Goal: Complete application form

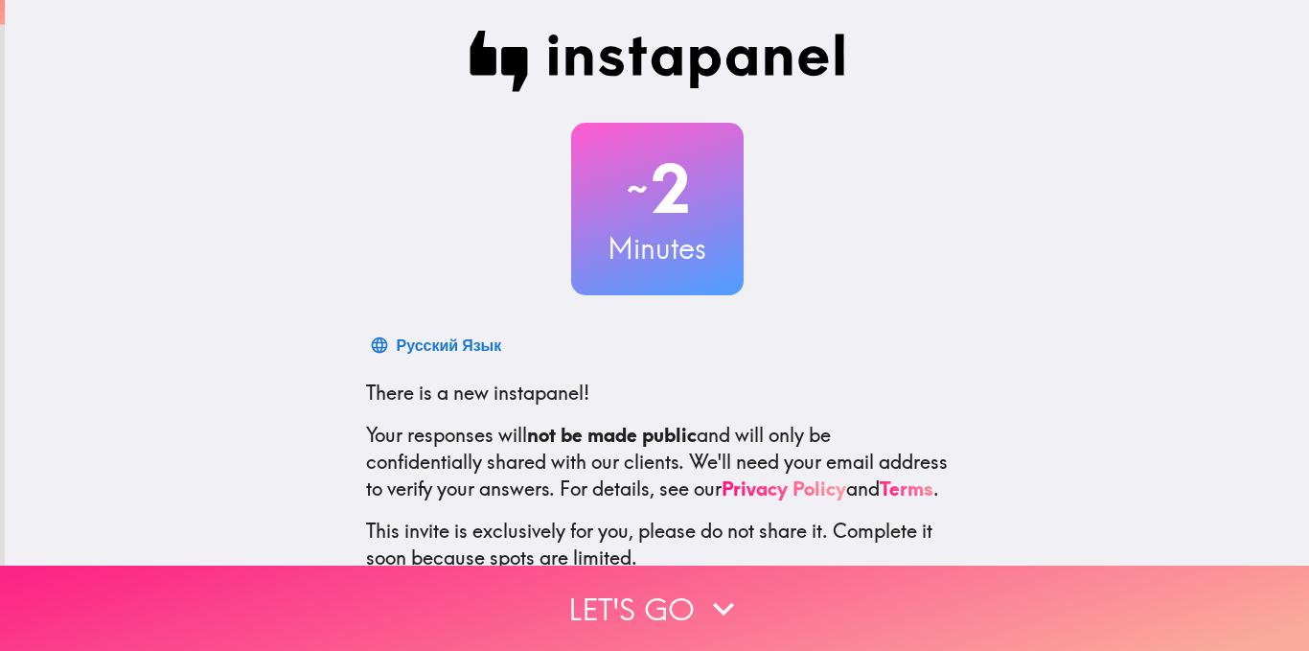
click at [511, 582] on button "Let's go" at bounding box center [654, 607] width 1309 height 85
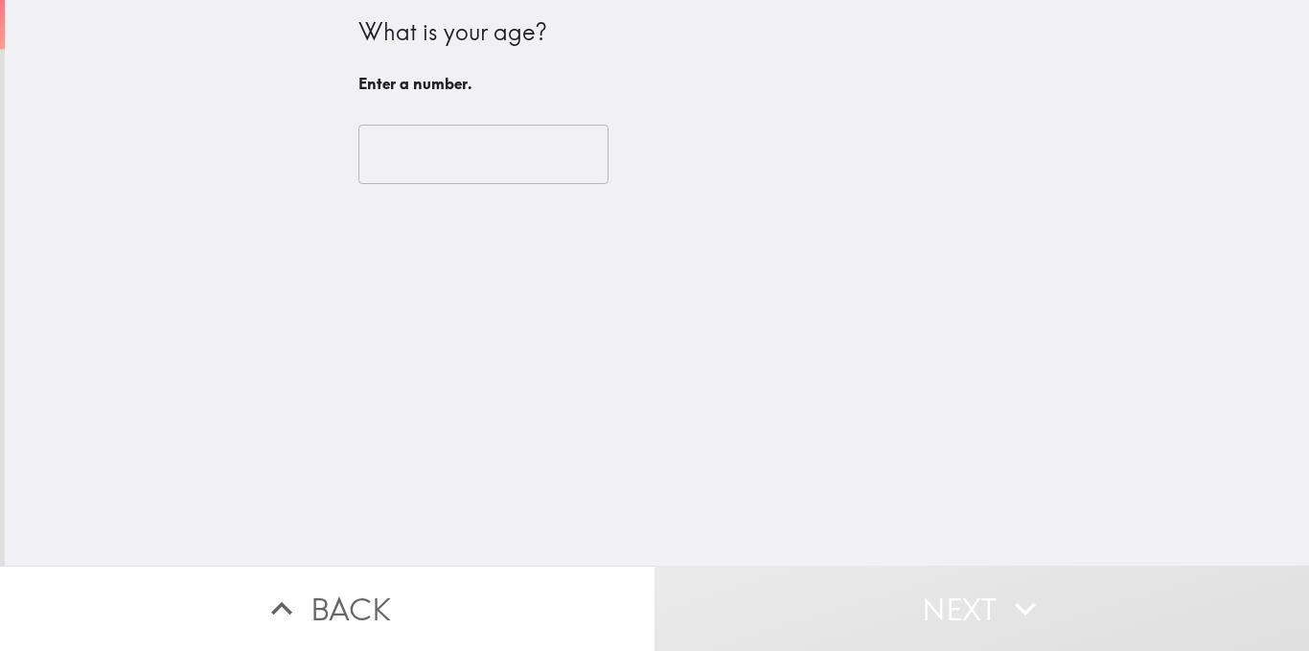
drag, startPoint x: 454, startPoint y: 209, endPoint x: 431, endPoint y: 159, distance: 54.9
click at [431, 159] on div "What is your age? Enter a number. ​" at bounding box center [657, 282] width 1304 height 565
click at [431, 159] on input "number" at bounding box center [483, 154] width 250 height 59
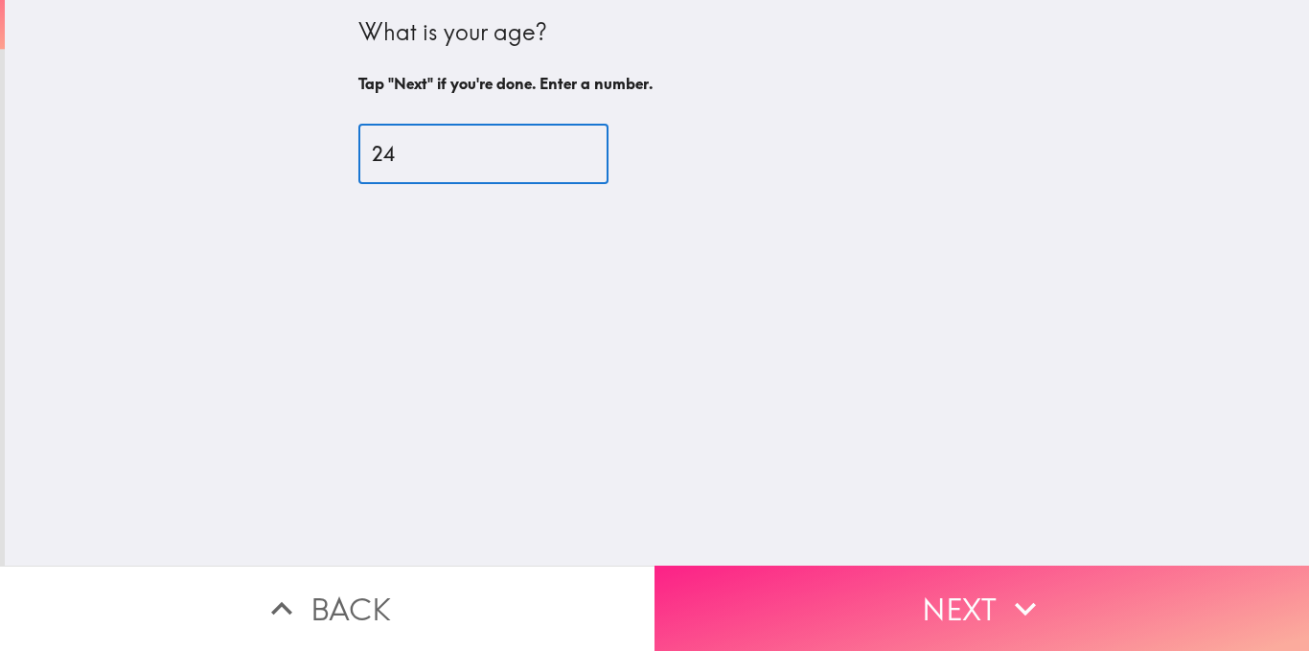
type input "24"
click at [753, 565] on button "Next" at bounding box center [981, 607] width 654 height 85
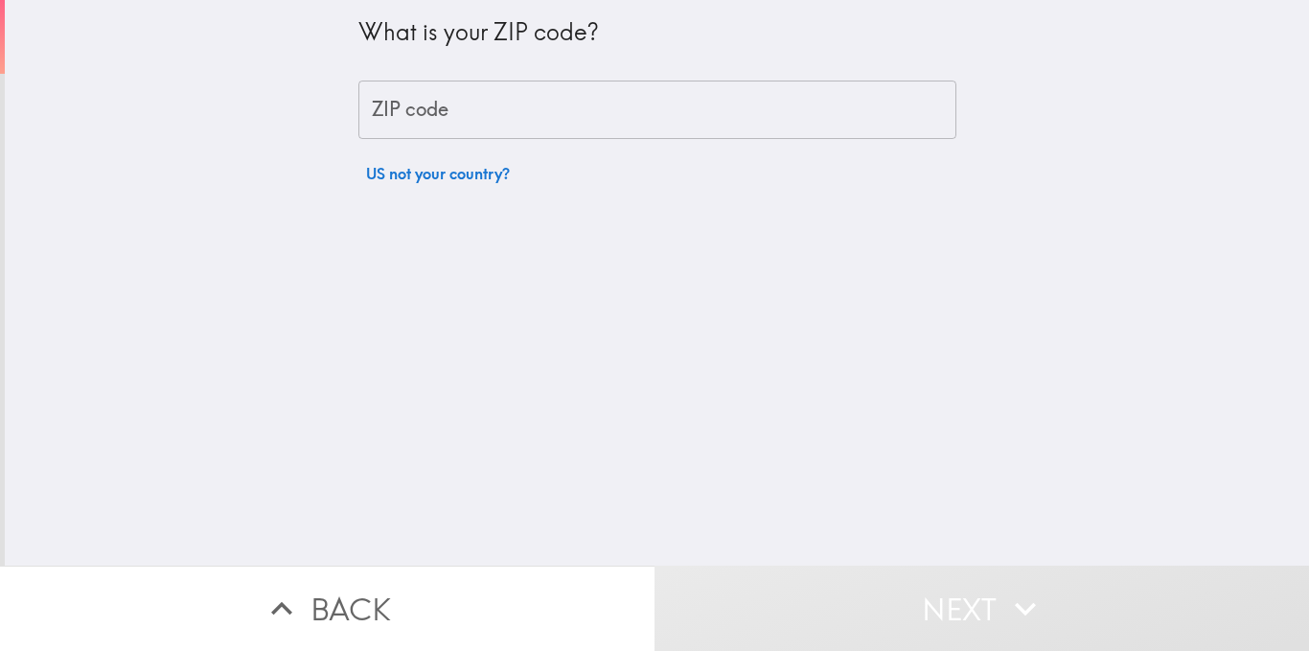
click at [534, 104] on input "ZIP code" at bounding box center [657, 109] width 598 height 59
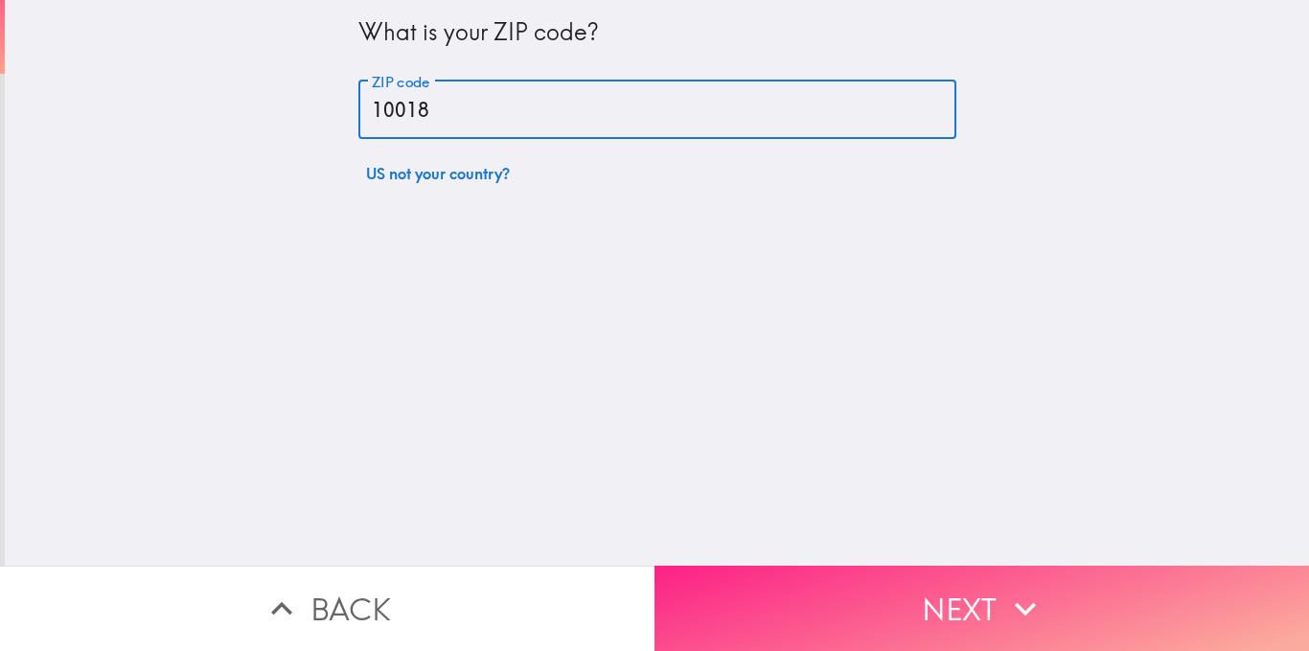
type input "10018"
click at [698, 578] on button "Next" at bounding box center [981, 607] width 654 height 85
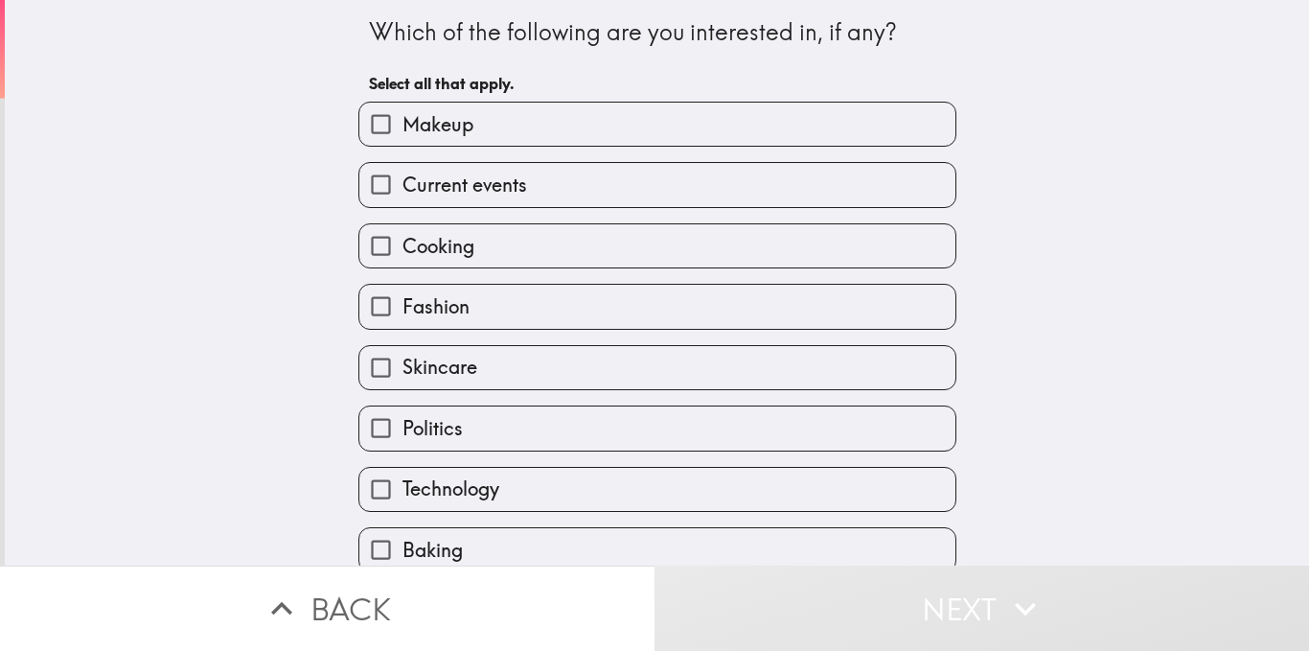
click at [510, 353] on label "Skincare" at bounding box center [657, 367] width 596 height 43
click at [402, 353] on input "Skincare" at bounding box center [380, 367] width 43 height 43
checkbox input "true"
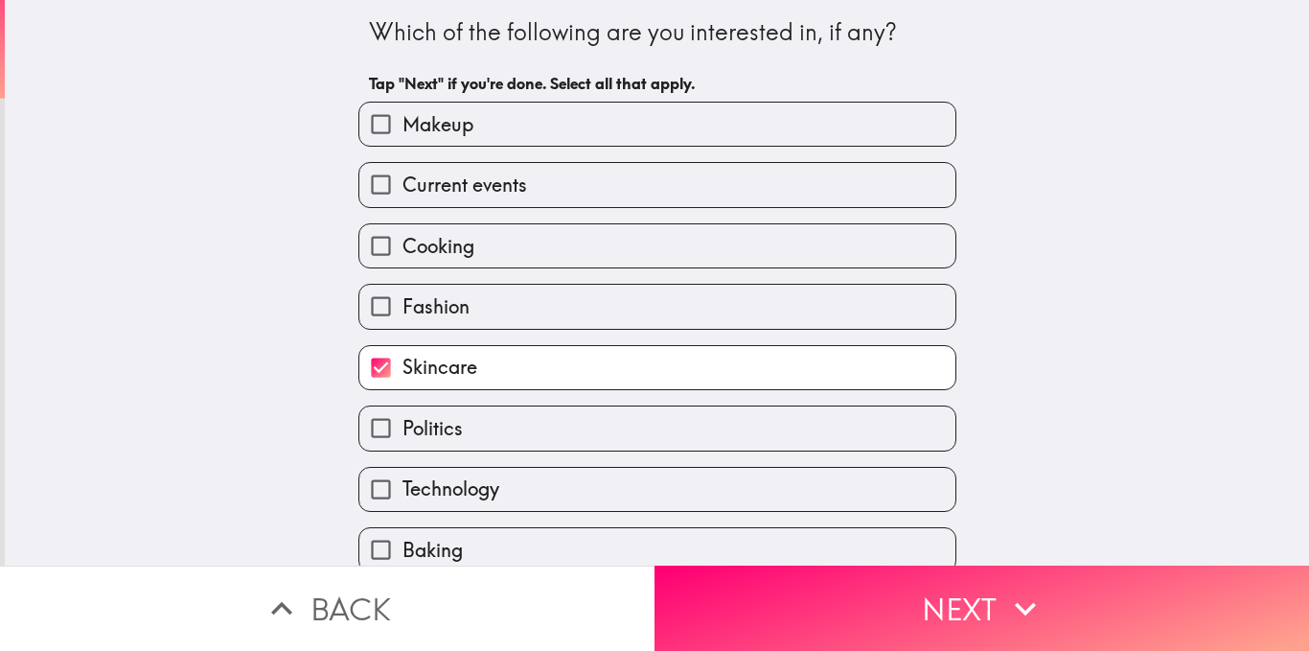
click at [510, 309] on label "Fashion" at bounding box center [657, 306] width 596 height 43
click at [402, 309] on input "Fashion" at bounding box center [380, 306] width 43 height 43
checkbox input "true"
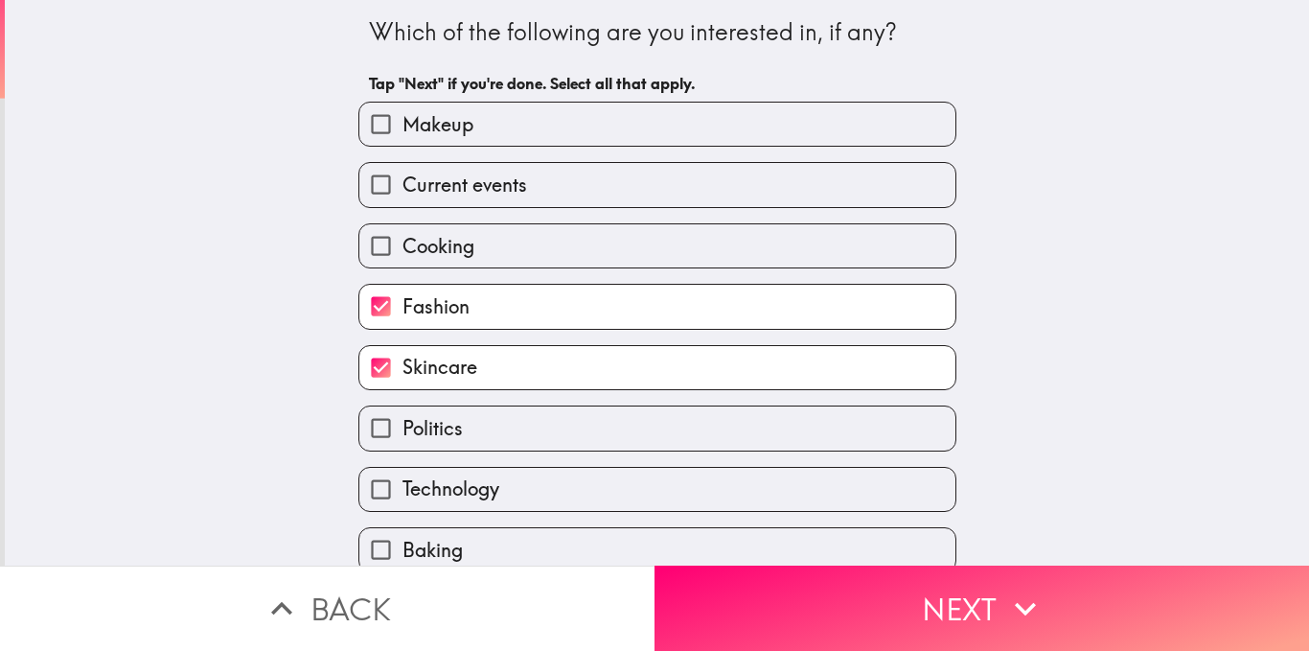
click at [475, 437] on label "Politics" at bounding box center [657, 427] width 596 height 43
click at [402, 437] on input "Politics" at bounding box center [380, 427] width 43 height 43
checkbox input "true"
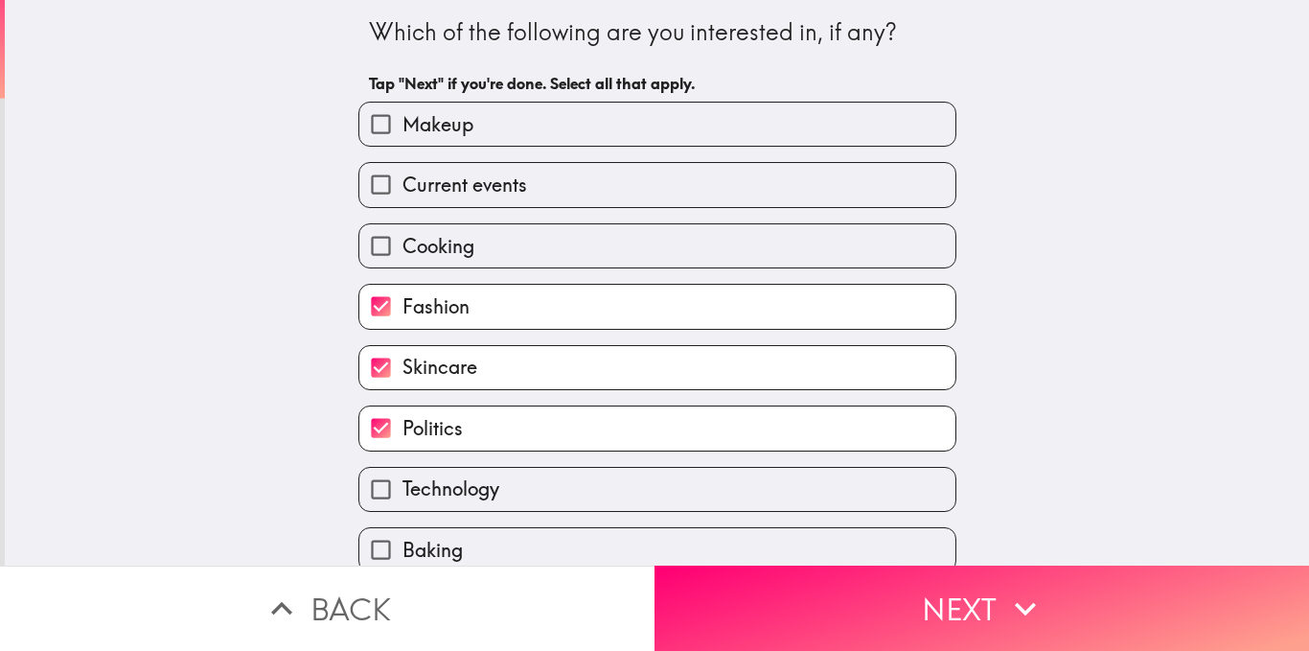
click at [465, 489] on span "Technology" at bounding box center [450, 488] width 97 height 27
click at [402, 489] on input "Technology" at bounding box center [380, 489] width 43 height 43
checkbox input "true"
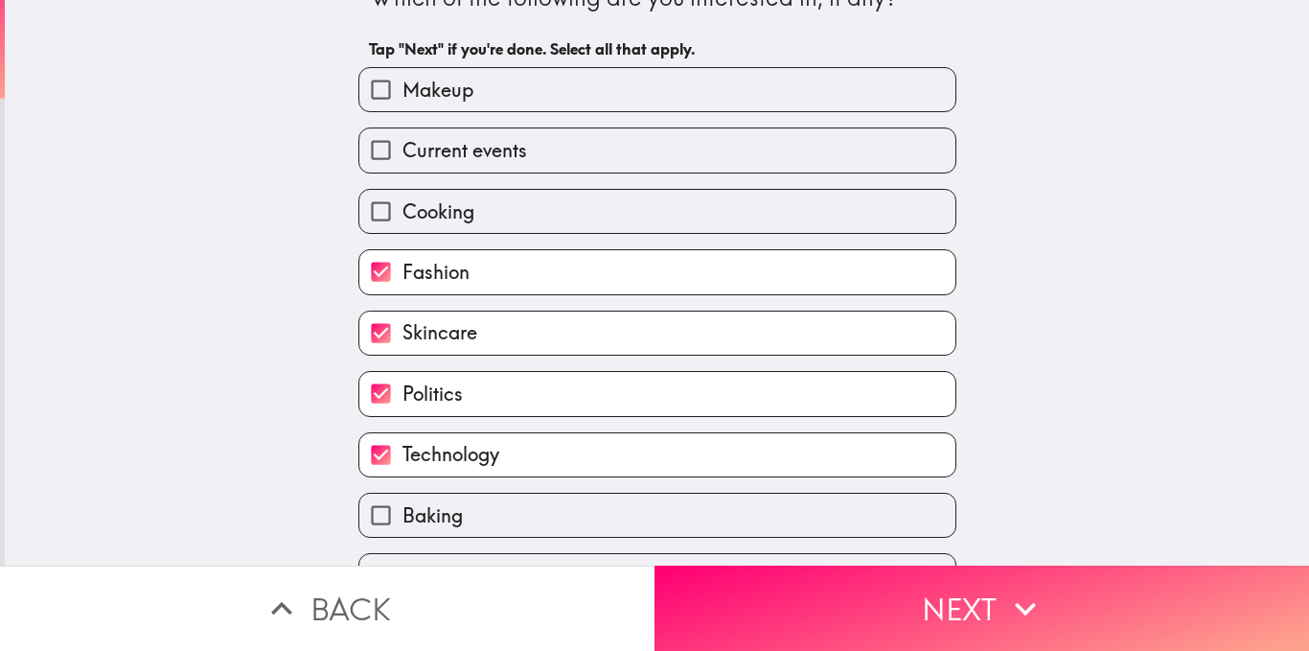
scroll to position [8, 0]
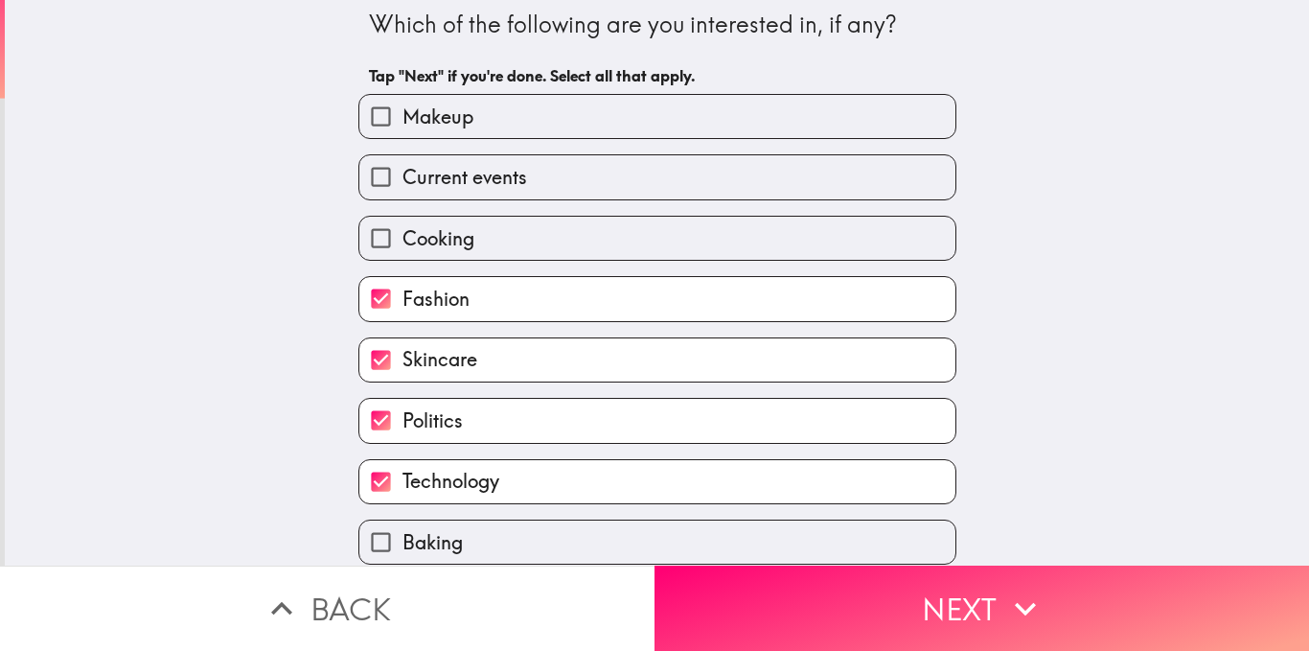
click at [755, 180] on label "Current events" at bounding box center [657, 176] width 596 height 43
click at [402, 180] on input "Current events" at bounding box center [380, 176] width 43 height 43
checkbox input "true"
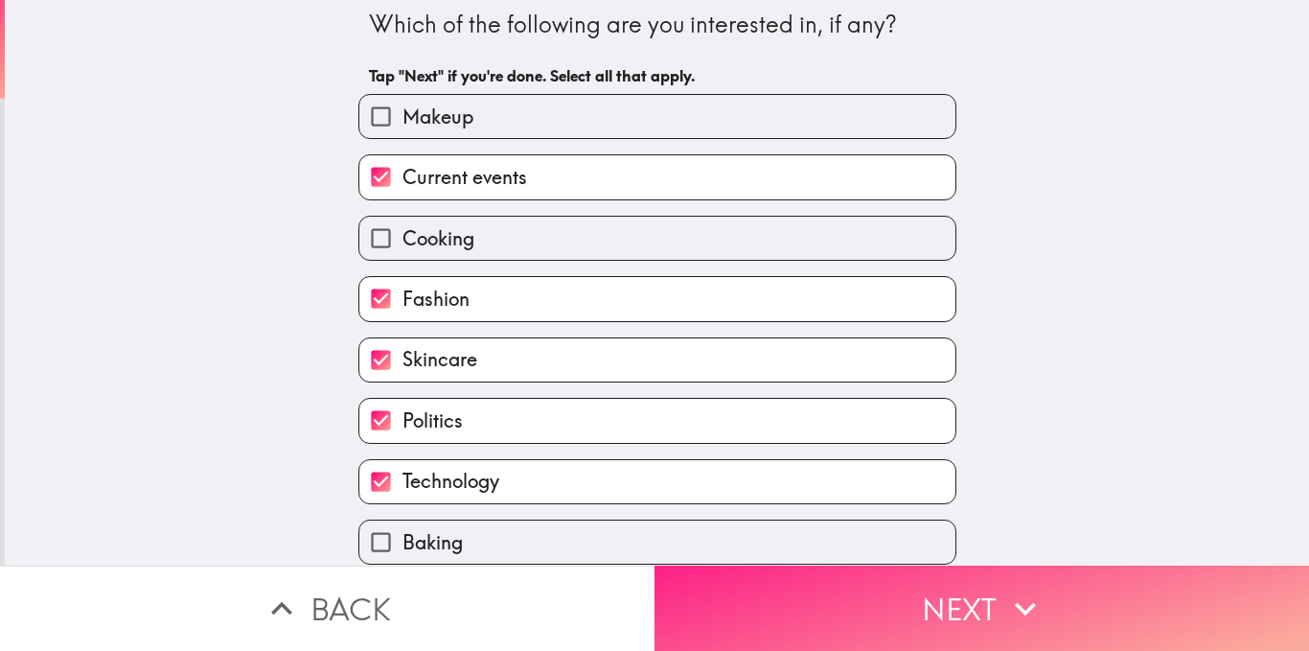
click at [782, 586] on button "Next" at bounding box center [981, 607] width 654 height 85
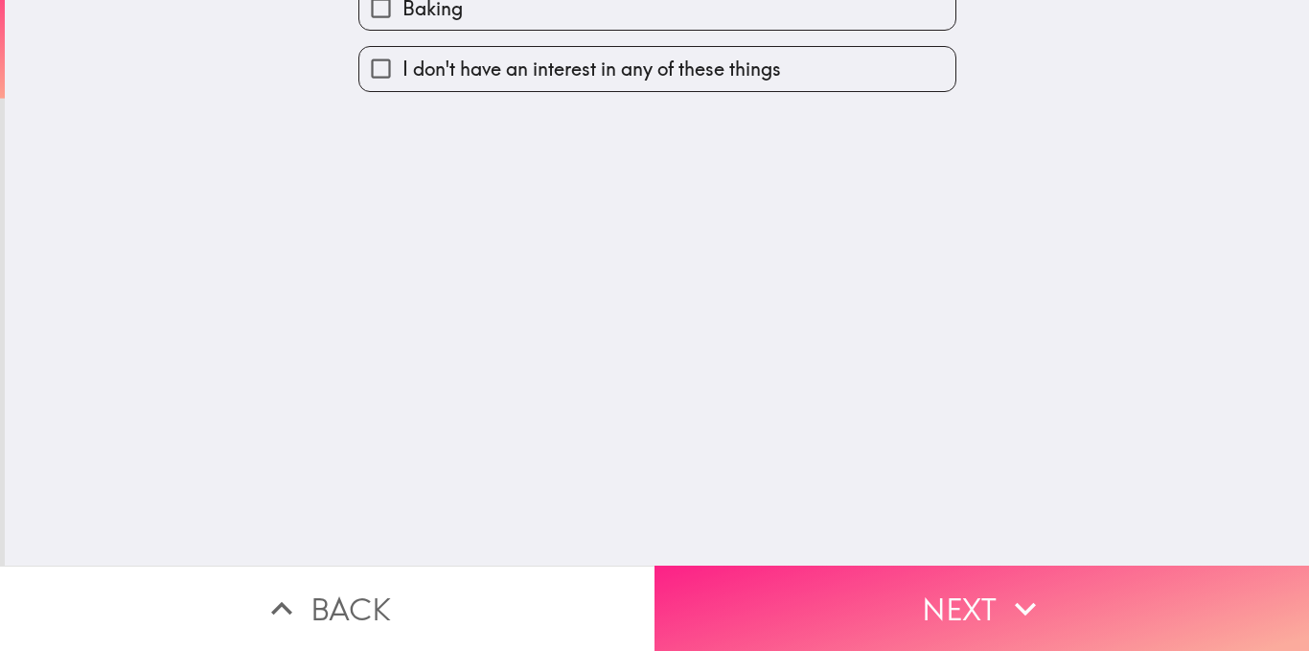
scroll to position [0, 0]
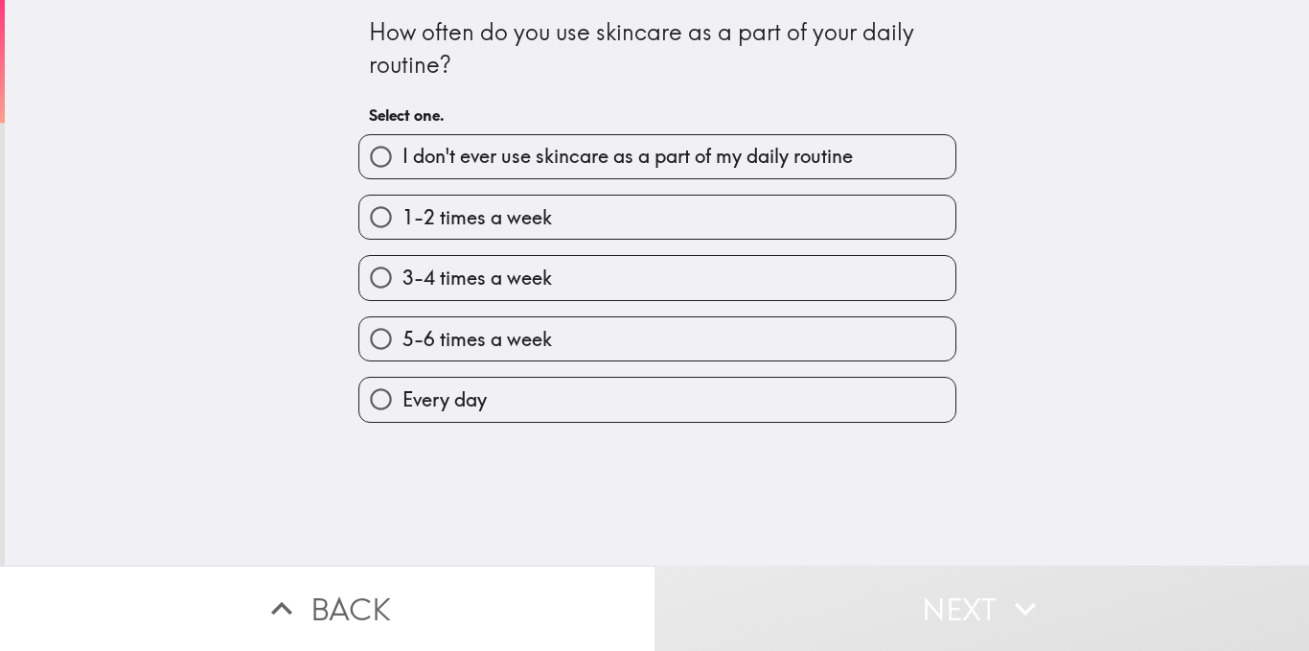
click at [623, 357] on label "5-6 times a week" at bounding box center [657, 338] width 596 height 43
click at [402, 357] on input "5-6 times a week" at bounding box center [380, 338] width 43 height 43
radio input "true"
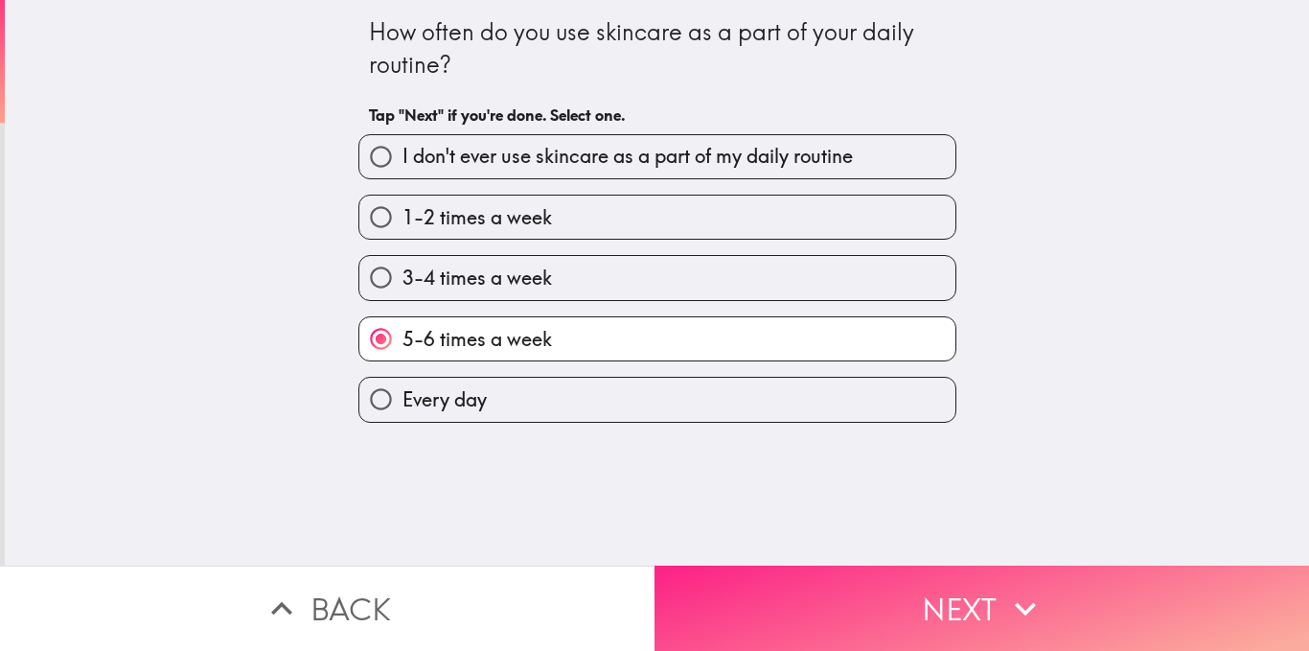
click at [709, 597] on button "Next" at bounding box center [981, 607] width 654 height 85
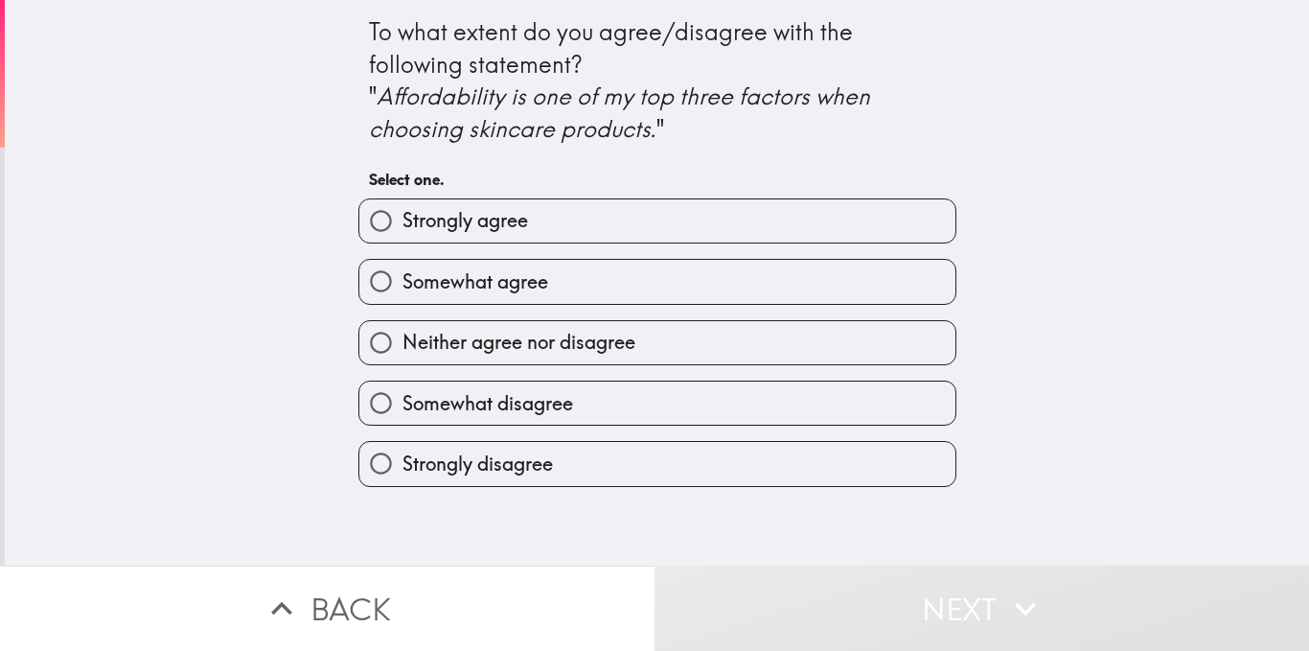
click at [547, 300] on label "Somewhat agree" at bounding box center [657, 281] width 596 height 43
click at [402, 300] on input "Somewhat agree" at bounding box center [380, 281] width 43 height 43
radio input "true"
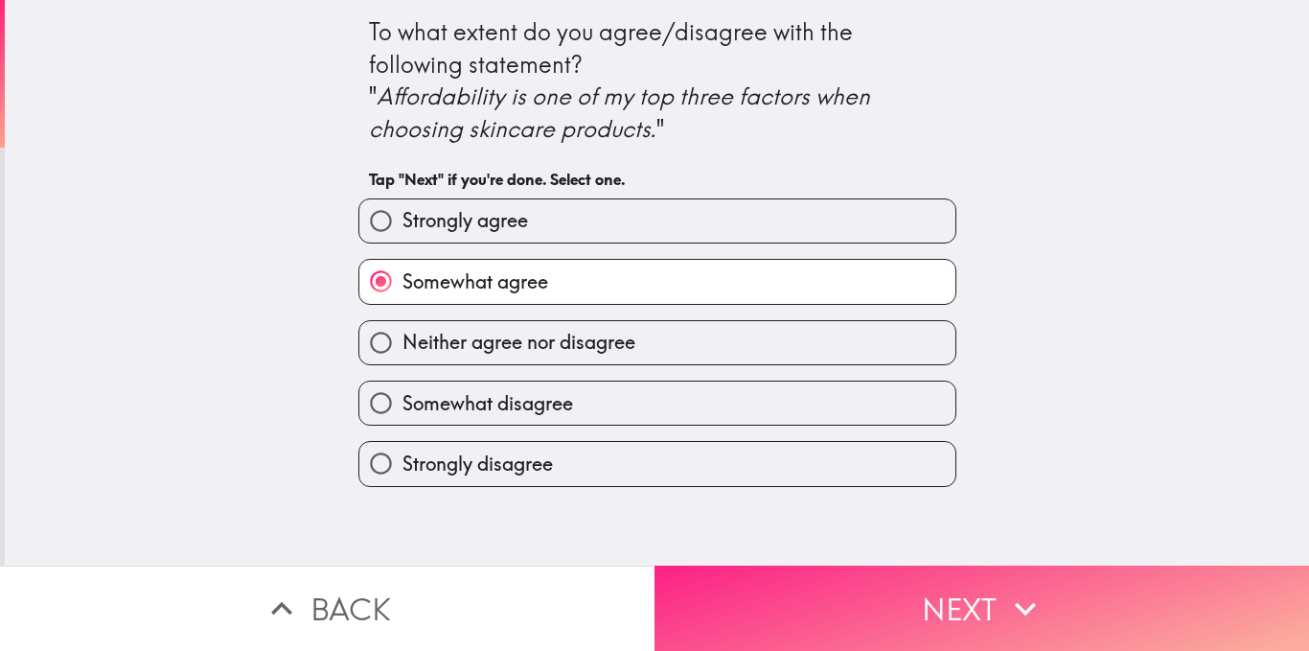
click at [746, 586] on button "Next" at bounding box center [981, 607] width 654 height 85
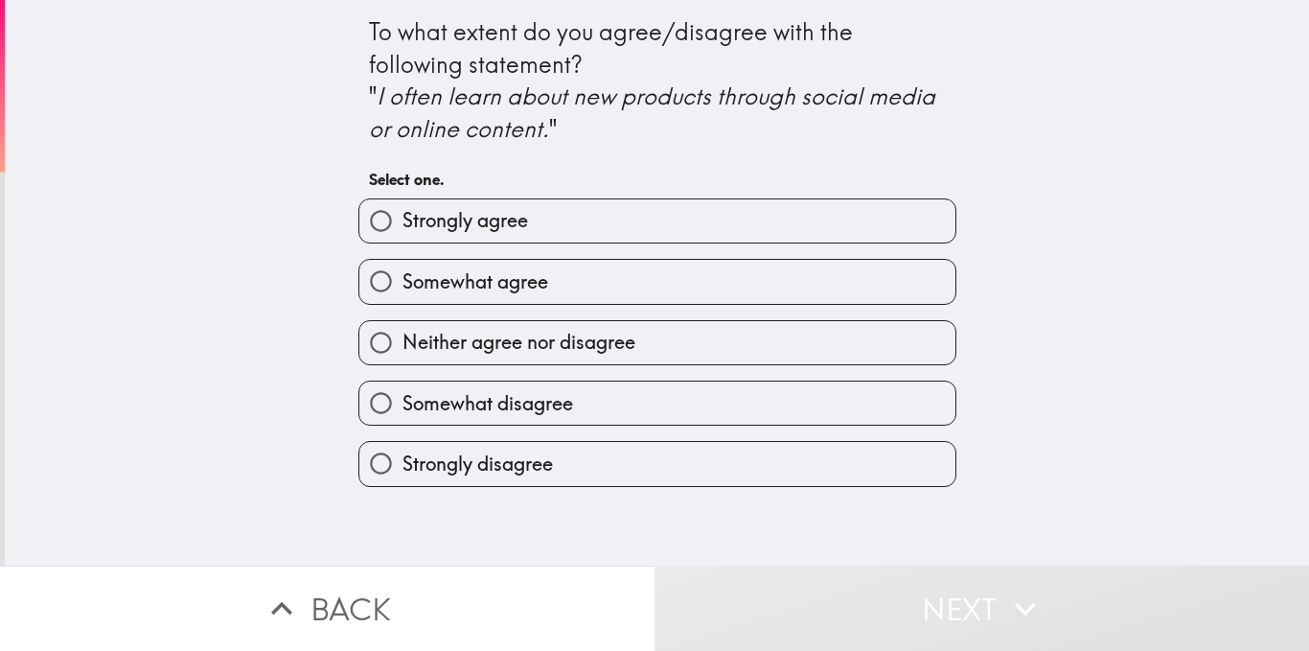
click at [568, 283] on label "Somewhat agree" at bounding box center [657, 281] width 596 height 43
click at [402, 283] on input "Somewhat agree" at bounding box center [380, 281] width 43 height 43
radio input "true"
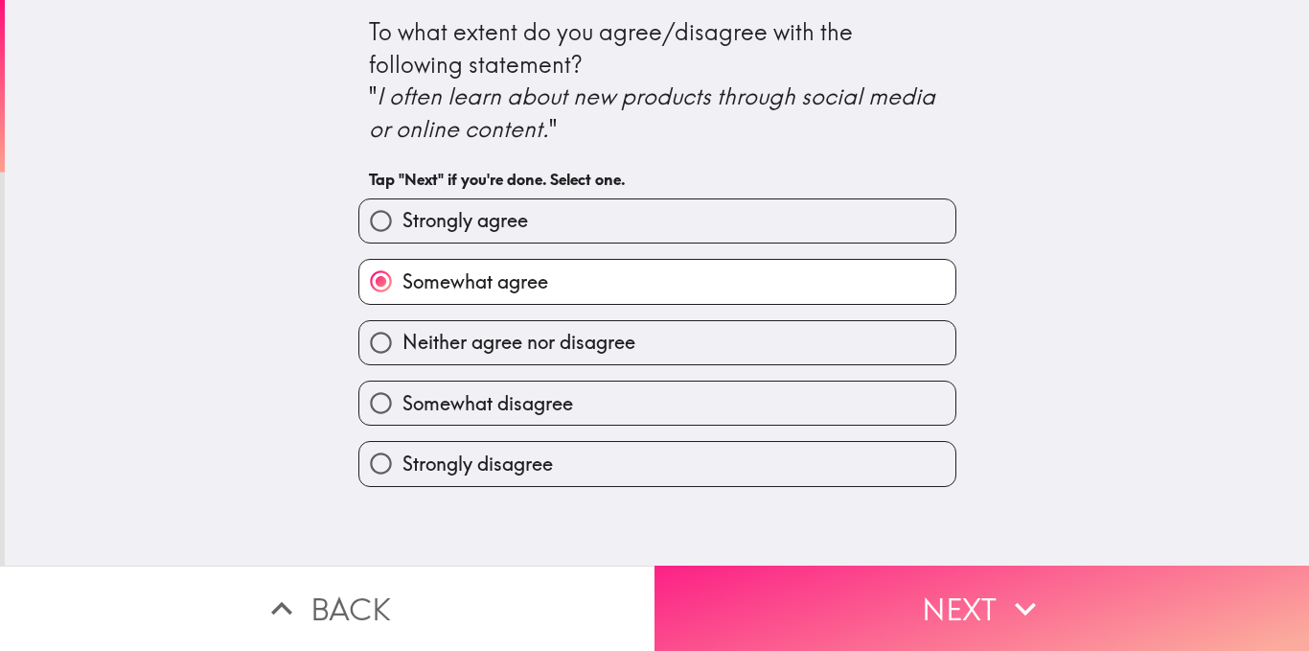
click at [706, 583] on button "Next" at bounding box center [981, 607] width 654 height 85
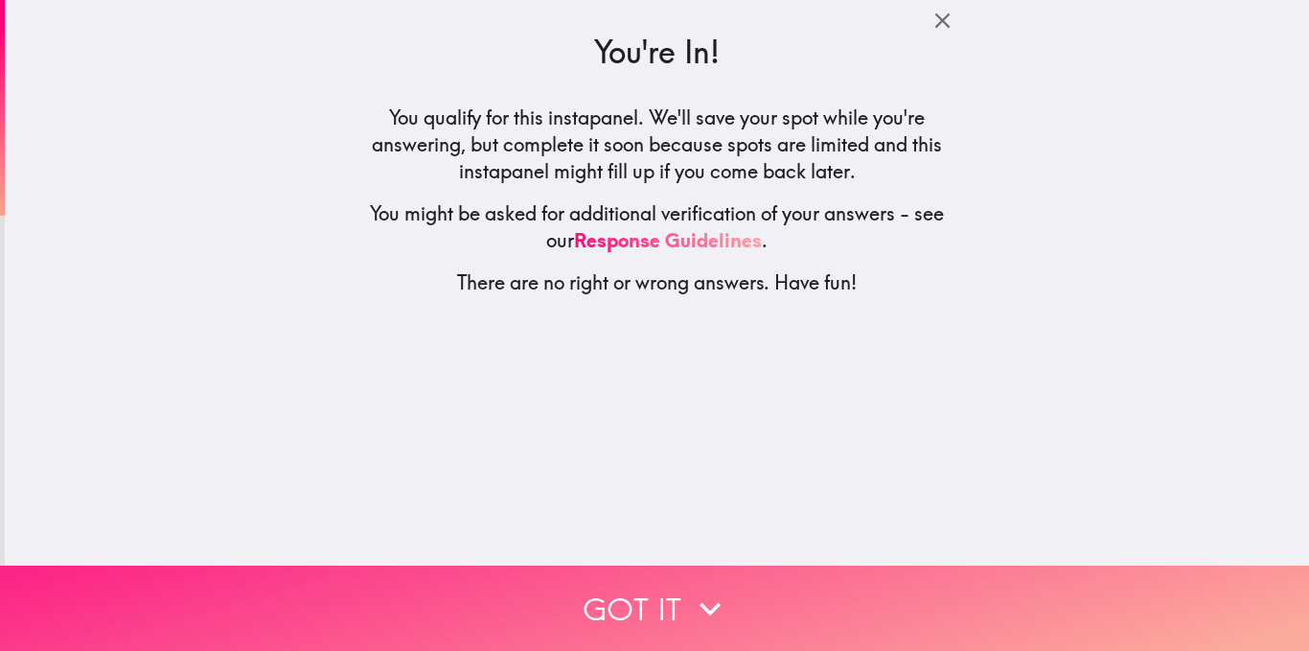
click at [662, 591] on button "Got it" at bounding box center [654, 607] width 1309 height 85
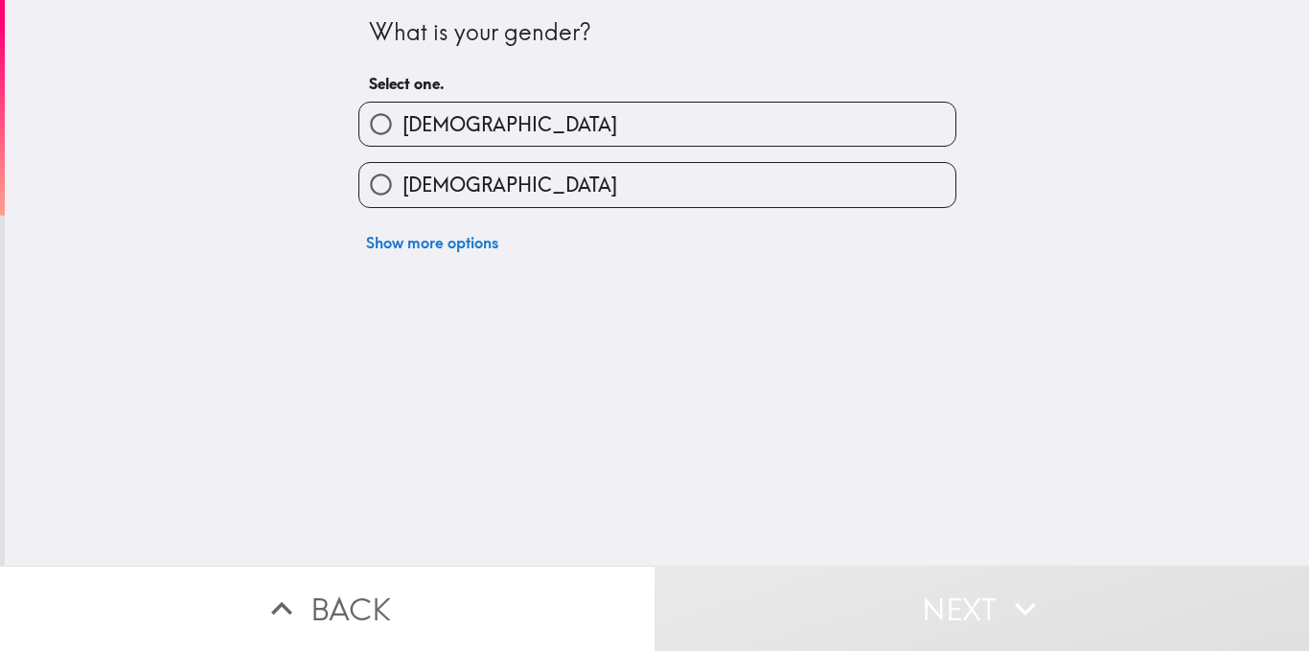
click at [578, 140] on label "[DEMOGRAPHIC_DATA]" at bounding box center [657, 124] width 596 height 43
click at [402, 140] on input "[DEMOGRAPHIC_DATA]" at bounding box center [380, 124] width 43 height 43
radio input "true"
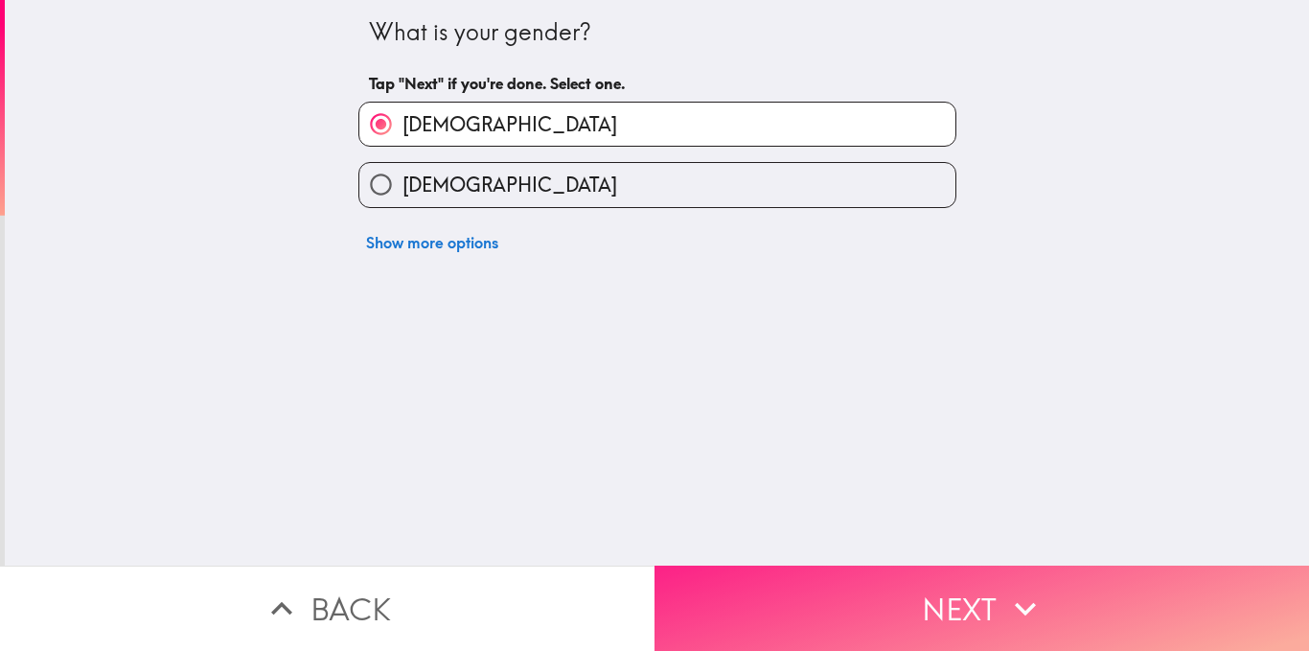
click at [729, 589] on button "Next" at bounding box center [981, 607] width 654 height 85
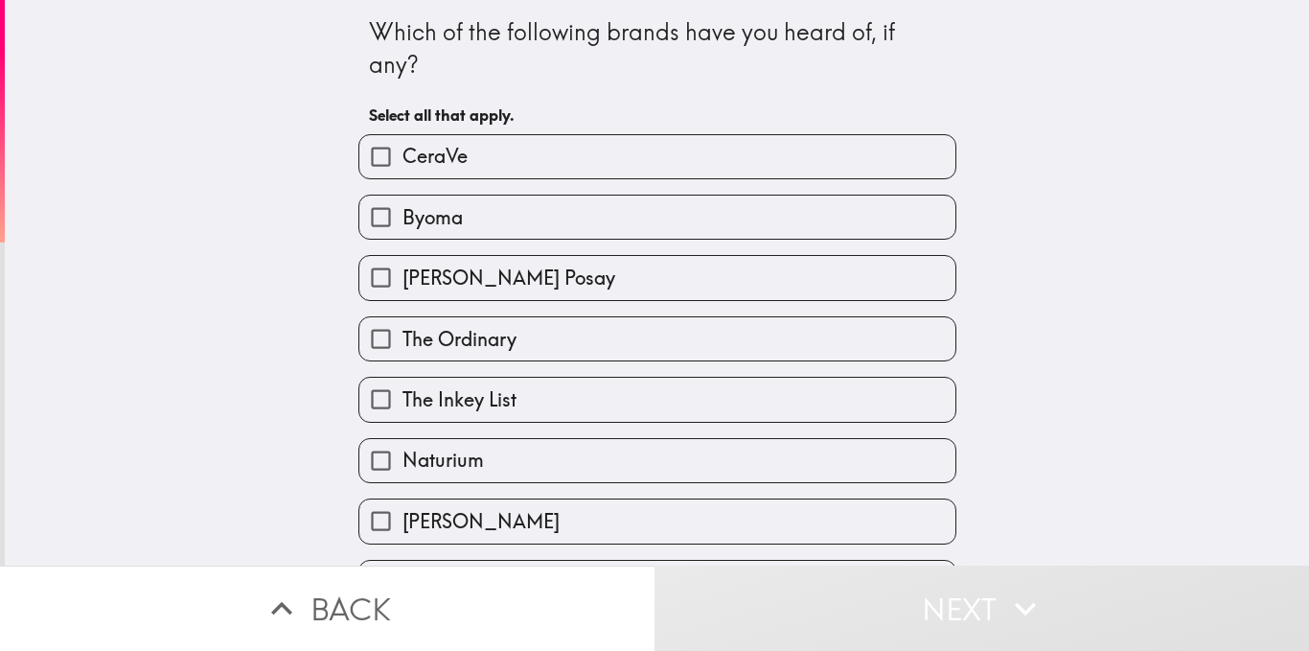
click at [580, 168] on label "CeraVe" at bounding box center [657, 156] width 596 height 43
click at [402, 168] on input "CeraVe" at bounding box center [380, 156] width 43 height 43
checkbox input "true"
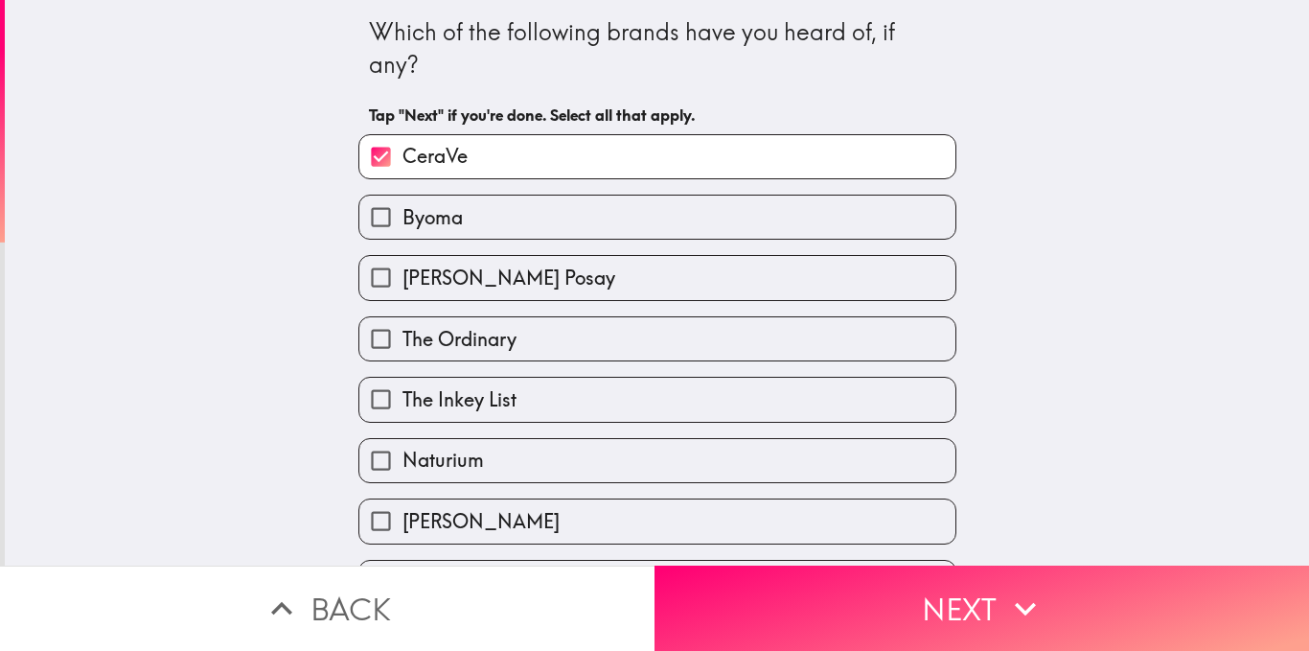
click at [521, 454] on label "Naturium" at bounding box center [657, 460] width 596 height 43
click at [402, 454] on input "Naturium" at bounding box center [380, 460] width 43 height 43
checkbox input "true"
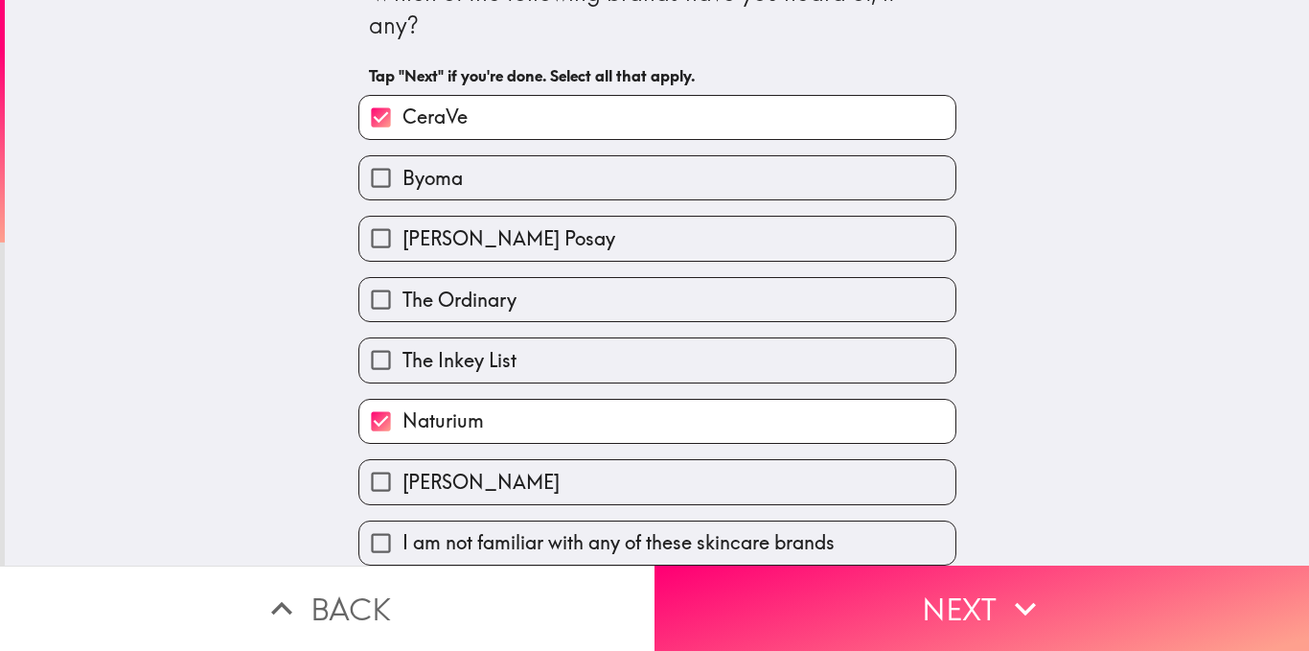
scroll to position [56, 0]
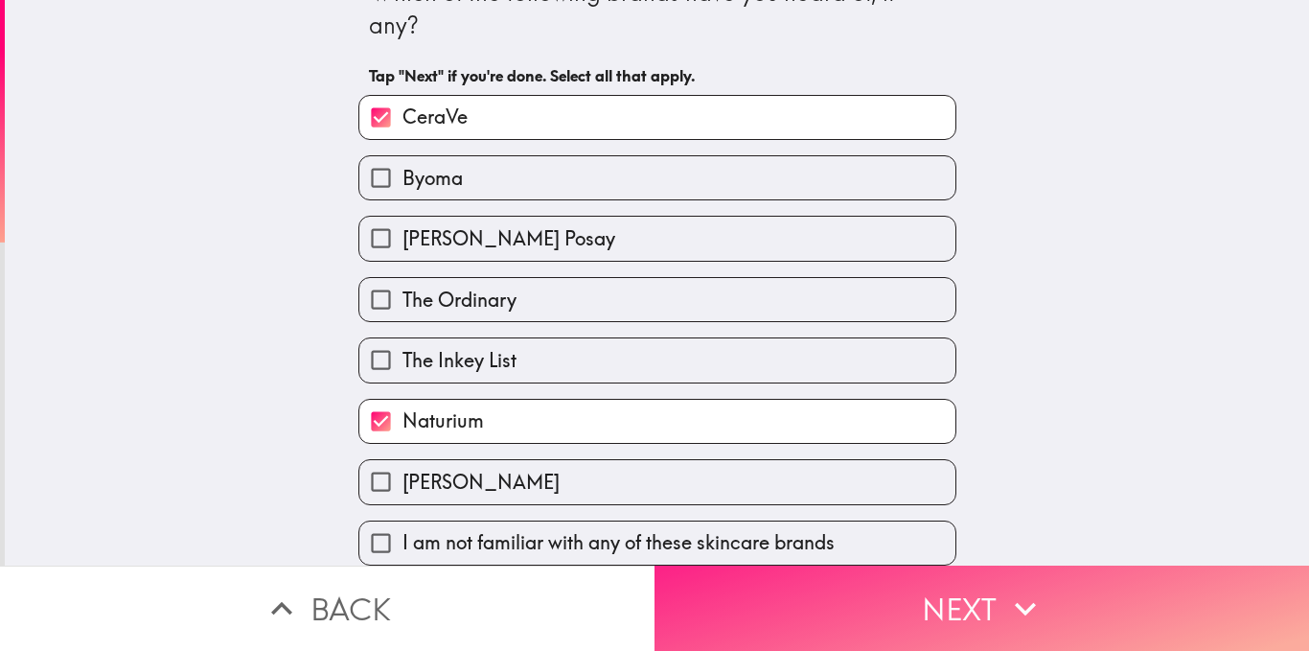
click at [731, 565] on button "Next" at bounding box center [981, 607] width 654 height 85
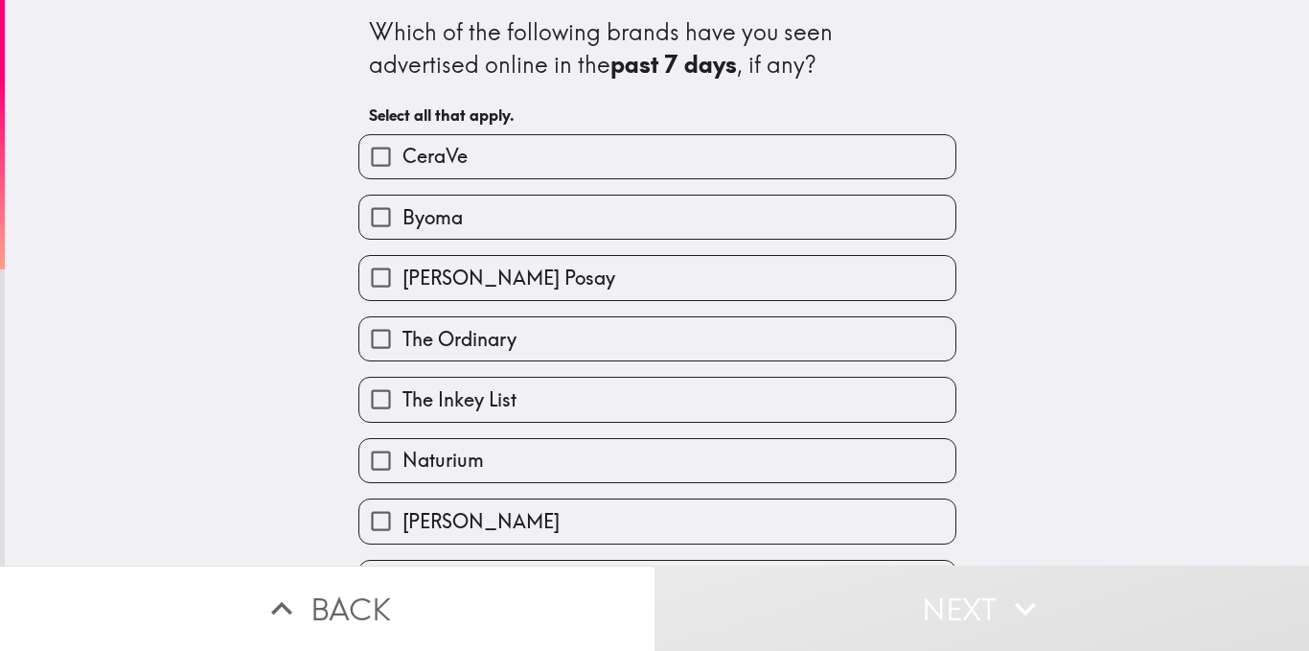
click at [549, 161] on label "CeraVe" at bounding box center [657, 156] width 596 height 43
click at [402, 161] on input "CeraVe" at bounding box center [380, 156] width 43 height 43
checkbox input "true"
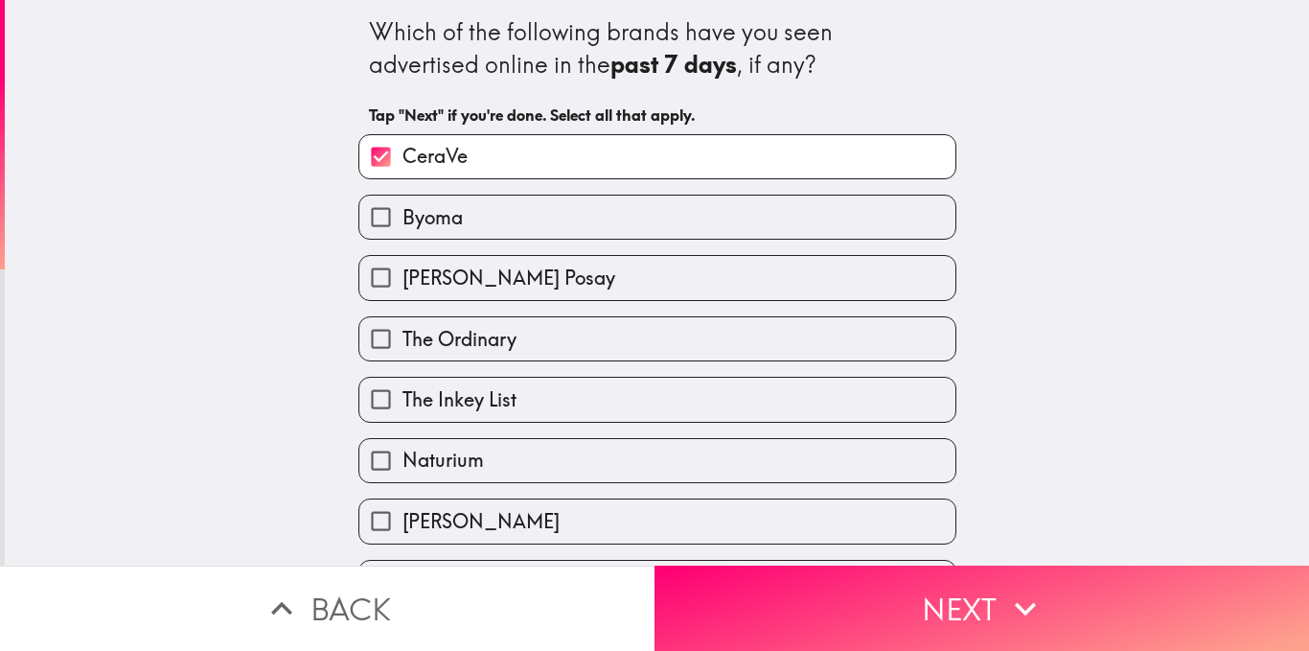
click at [550, 456] on label "Naturium" at bounding box center [657, 460] width 596 height 43
click at [402, 456] on input "Naturium" at bounding box center [380, 460] width 43 height 43
checkbox input "true"
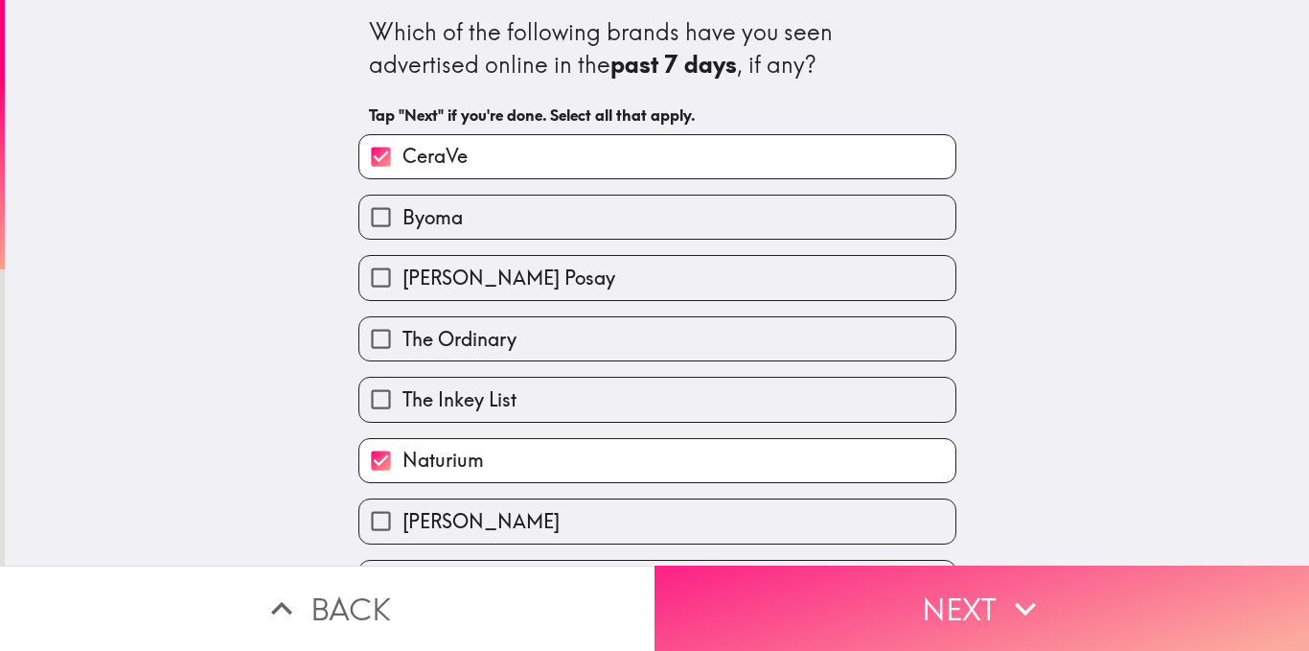
click at [667, 595] on button "Next" at bounding box center [981, 607] width 654 height 85
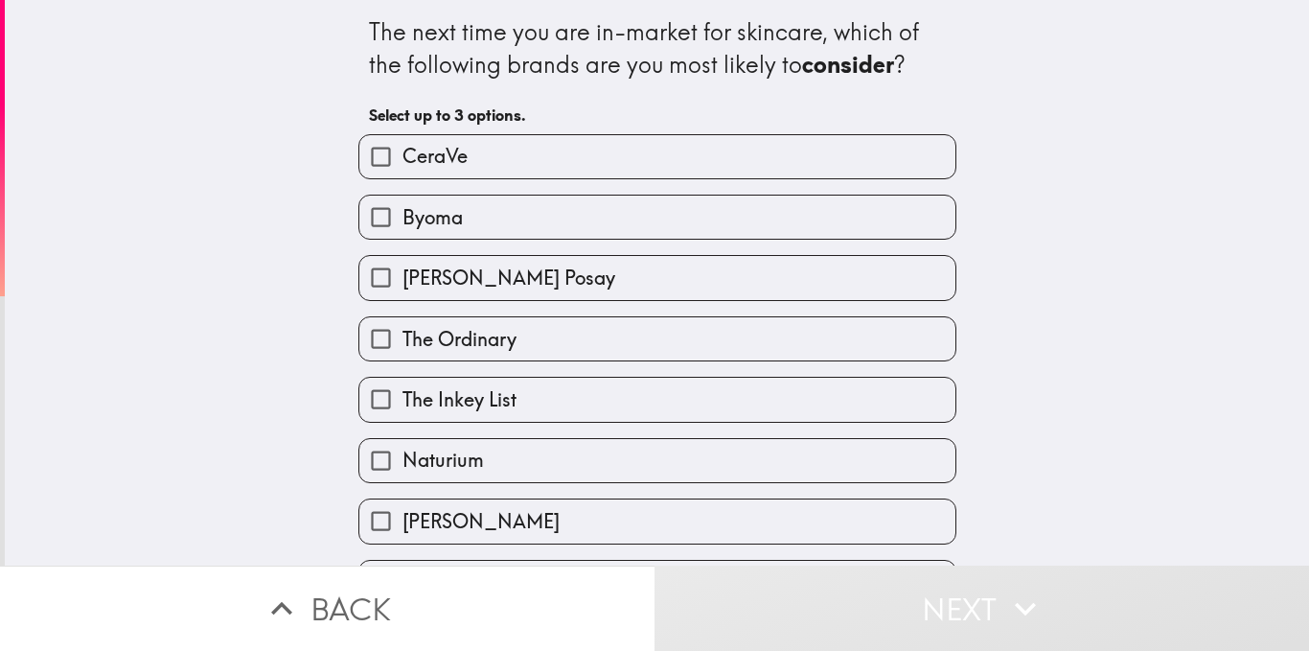
click at [527, 160] on label "CeraVe" at bounding box center [657, 156] width 596 height 43
click at [402, 160] on input "CeraVe" at bounding box center [380, 156] width 43 height 43
checkbox input "true"
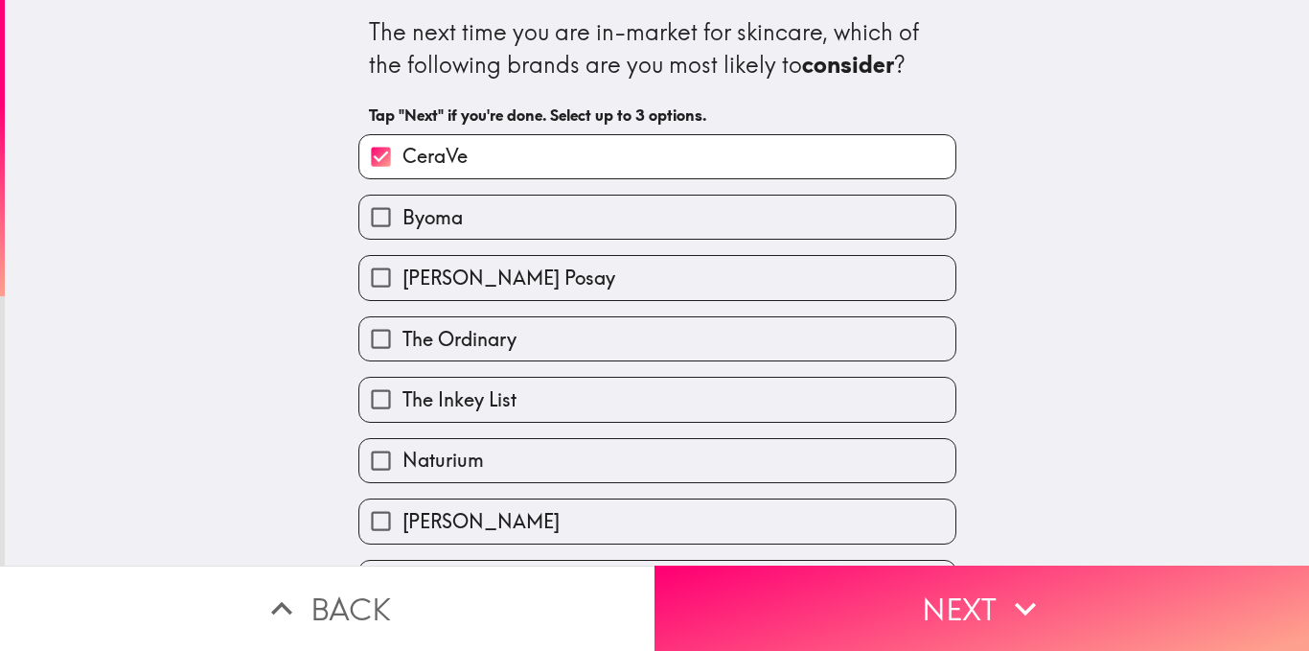
click at [512, 456] on label "Naturium" at bounding box center [657, 460] width 596 height 43
click at [402, 456] on input "Naturium" at bounding box center [380, 460] width 43 height 43
checkbox input "true"
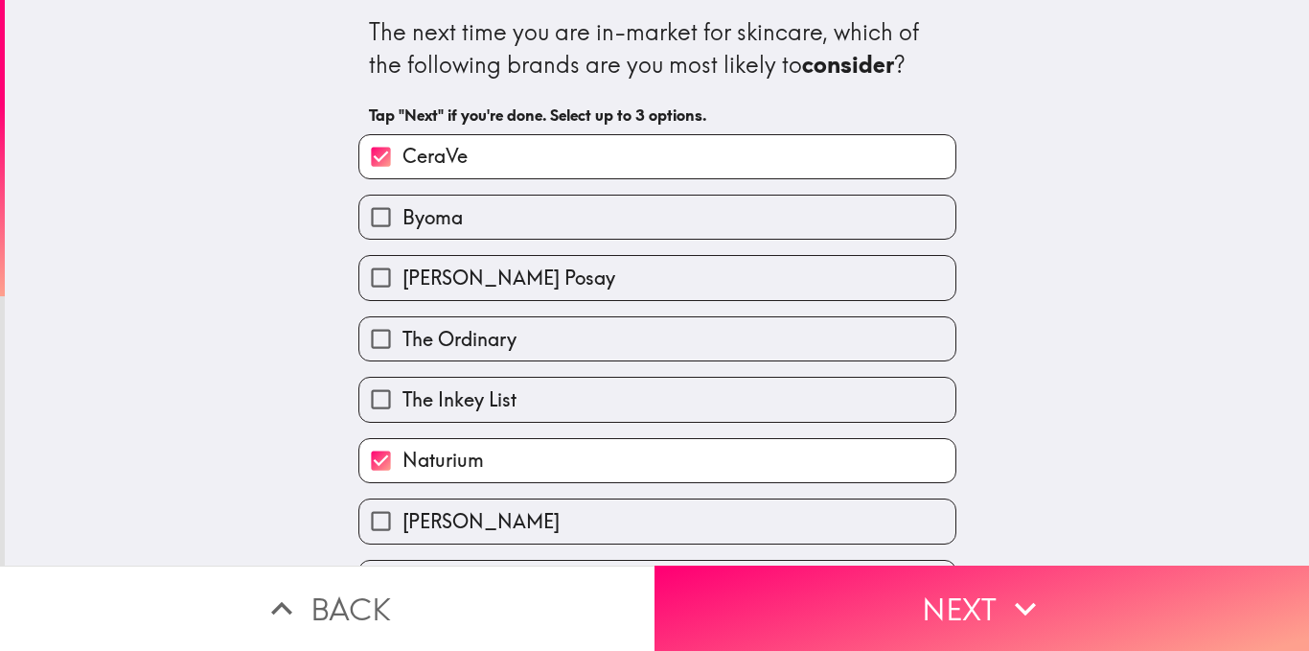
click at [547, 301] on div "The Ordinary" at bounding box center [649, 331] width 613 height 60
click at [699, 276] on label "[PERSON_NAME] Posay" at bounding box center [657, 277] width 596 height 43
click at [402, 276] on input "[PERSON_NAME] Posay" at bounding box center [380, 277] width 43 height 43
checkbox input "true"
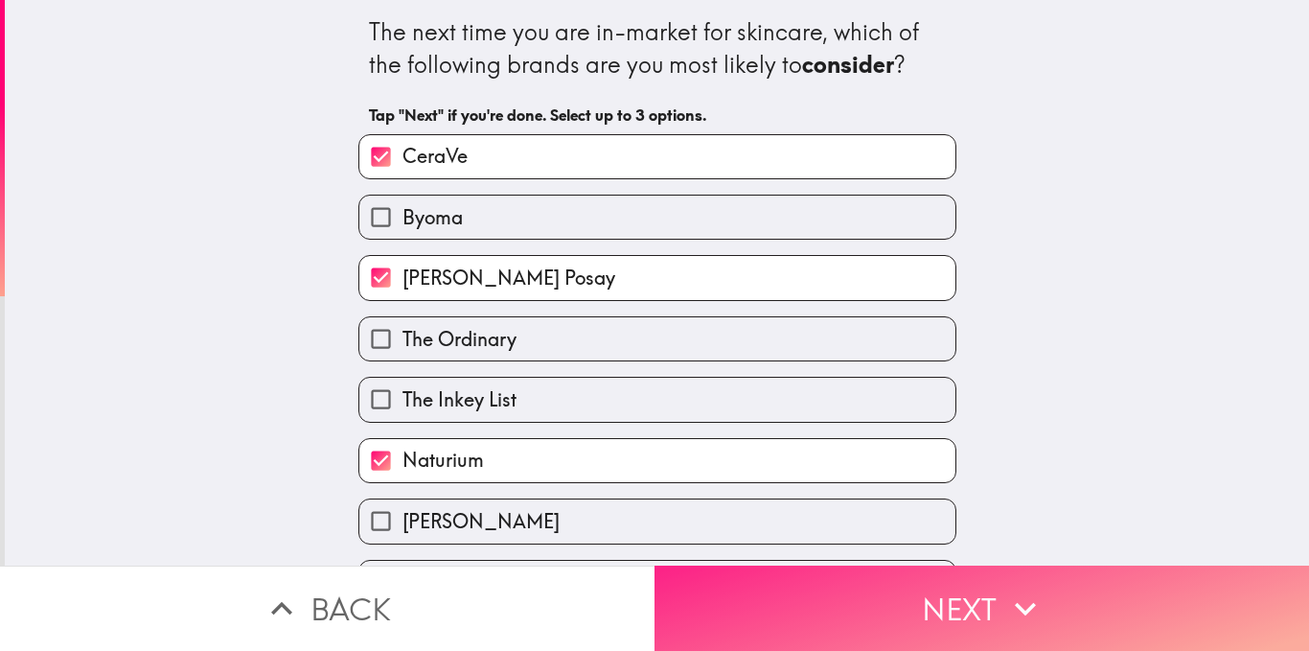
click at [730, 600] on button "Next" at bounding box center [981, 607] width 654 height 85
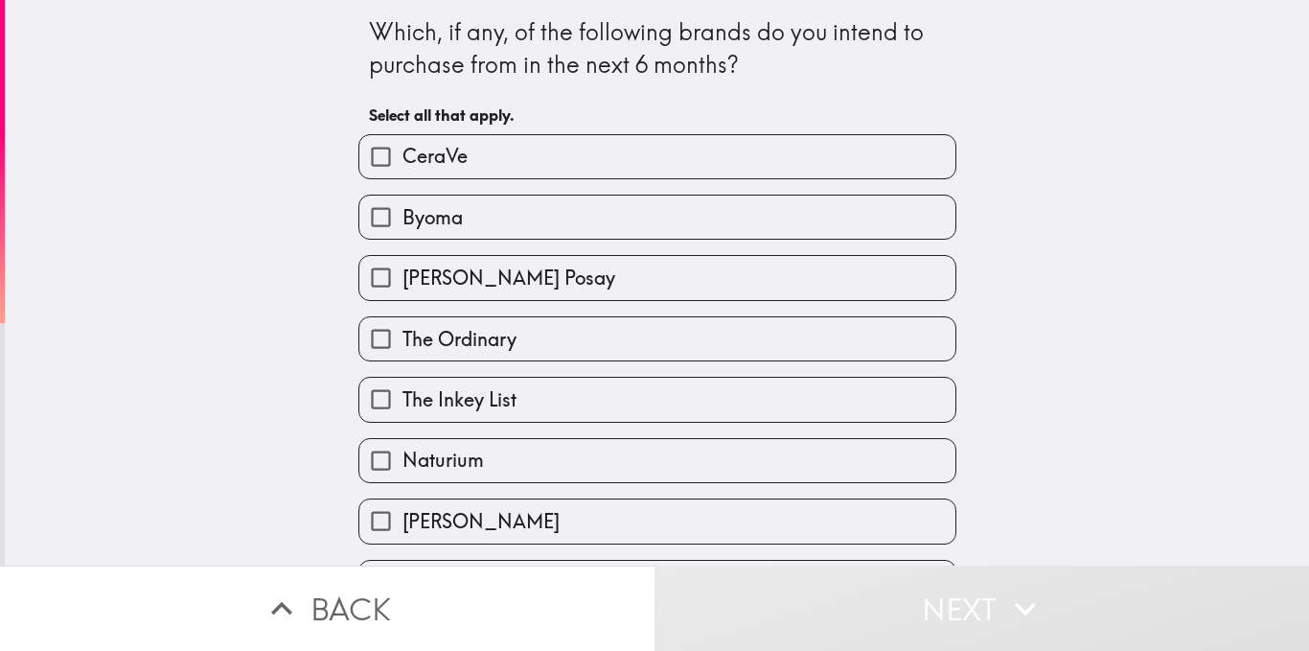
click at [602, 153] on label "CeraVe" at bounding box center [657, 156] width 596 height 43
click at [402, 153] on input "CeraVe" at bounding box center [380, 156] width 43 height 43
checkbox input "true"
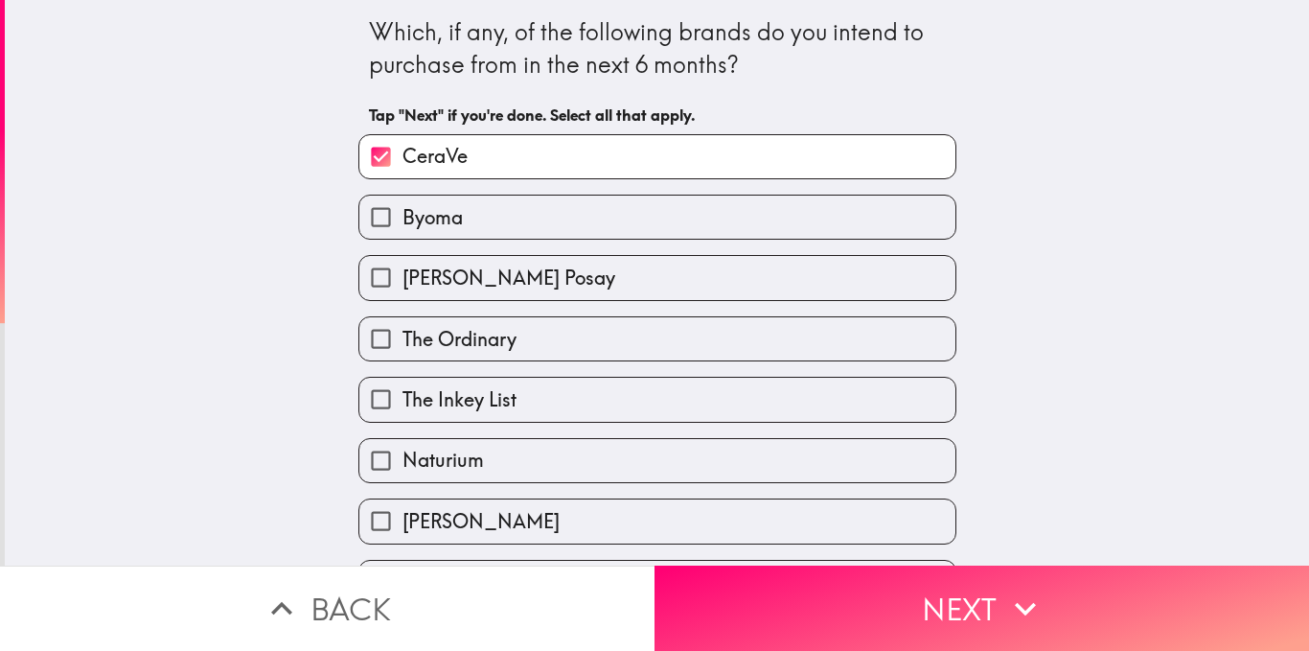
click at [587, 457] on label "Naturium" at bounding box center [657, 460] width 596 height 43
click at [402, 457] on input "Naturium" at bounding box center [380, 460] width 43 height 43
checkbox input "true"
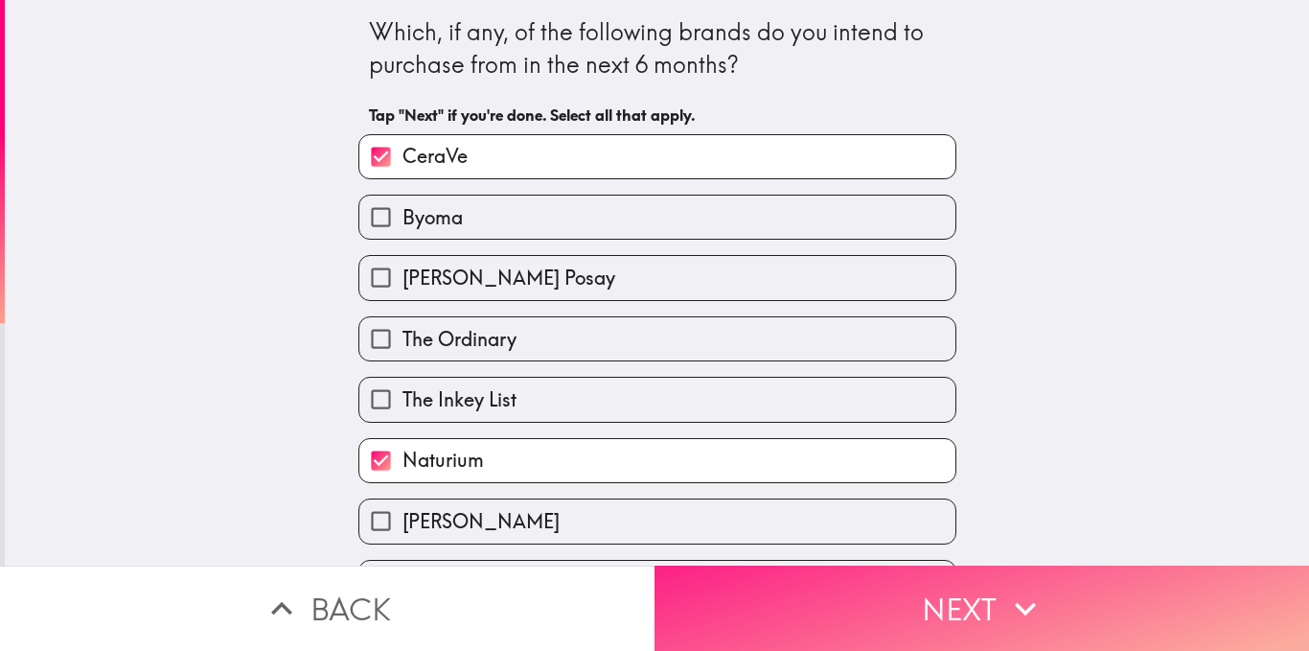
click at [667, 579] on button "Next" at bounding box center [981, 607] width 654 height 85
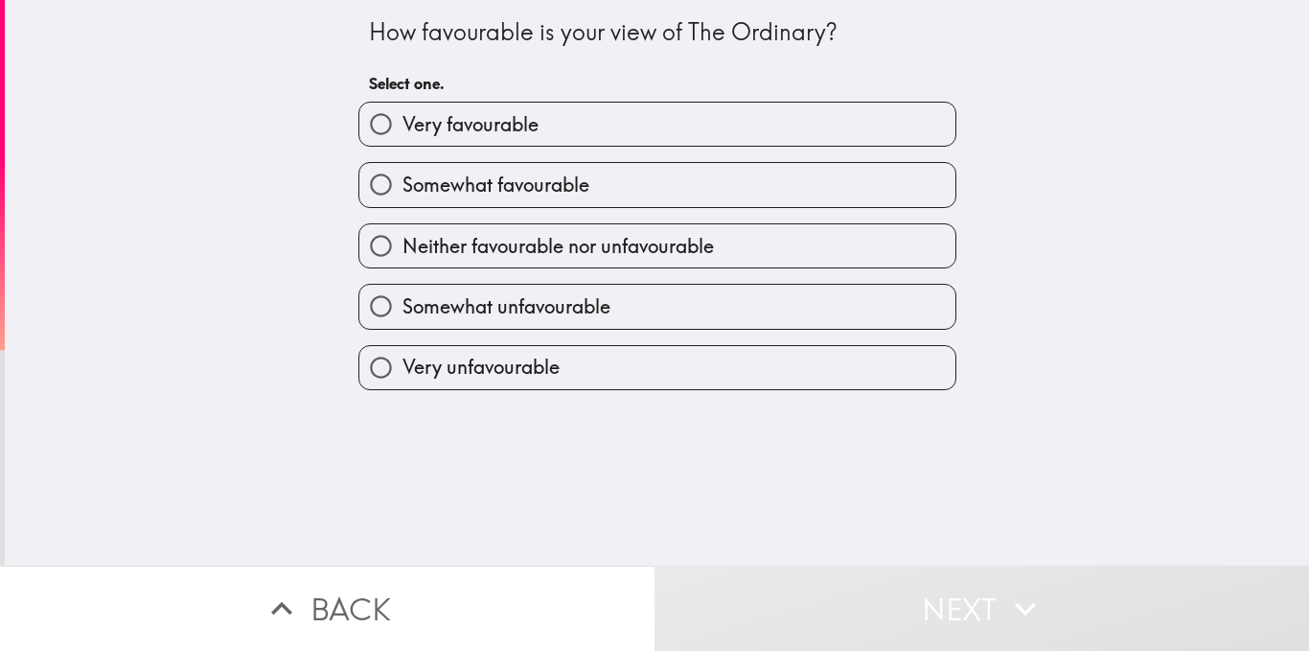
drag, startPoint x: 525, startPoint y: 182, endPoint x: 528, endPoint y: 248, distance: 66.2
click at [528, 248] on div "Very favourable Somewhat favourable Neither favourable nor unfavourable Somewha…" at bounding box center [649, 238] width 613 height 304
click at [528, 248] on span "Neither favourable nor unfavourable" at bounding box center [557, 246] width 311 height 27
click at [402, 248] on input "Neither favourable nor unfavourable" at bounding box center [380, 245] width 43 height 43
radio input "true"
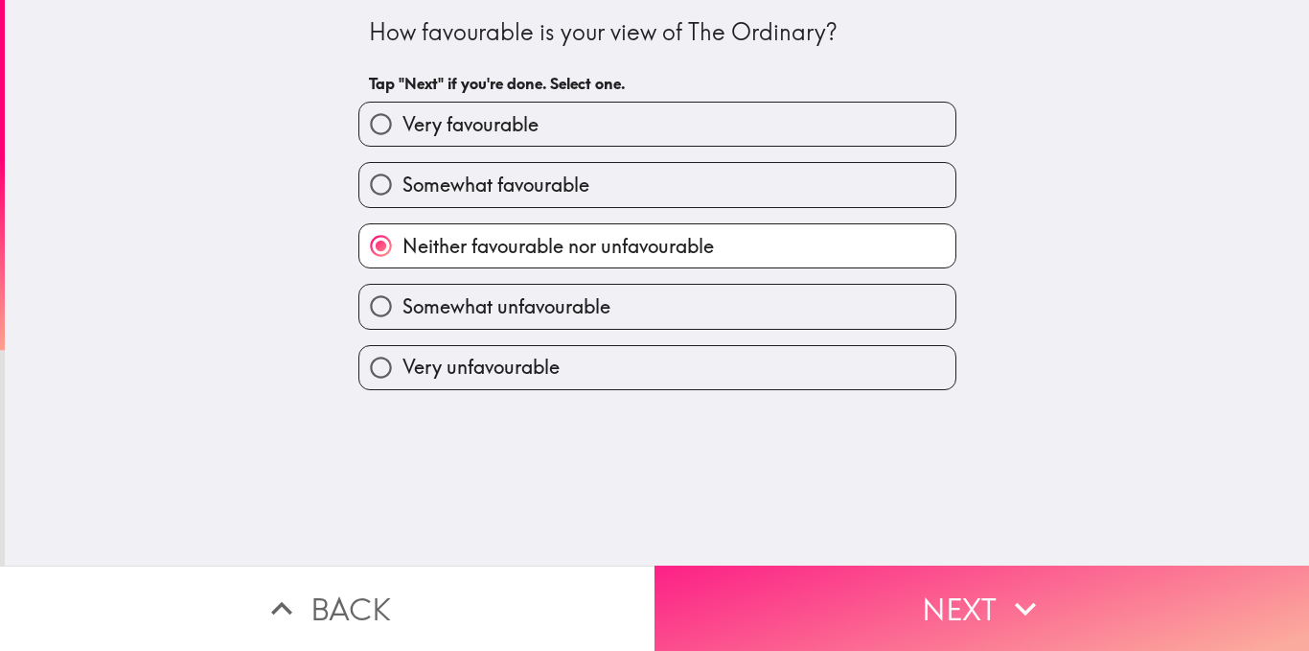
click at [689, 572] on button "Next" at bounding box center [981, 607] width 654 height 85
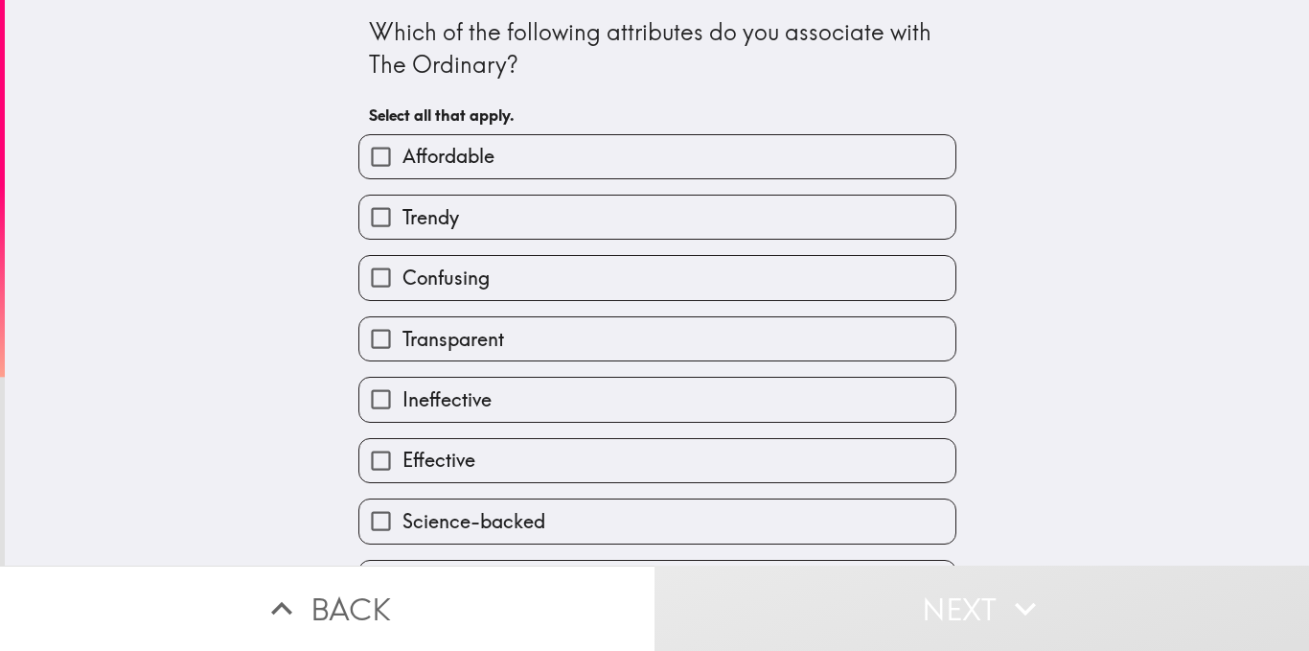
click at [544, 269] on label "Confusing" at bounding box center [657, 277] width 596 height 43
click at [402, 269] on input "Confusing" at bounding box center [380, 277] width 43 height 43
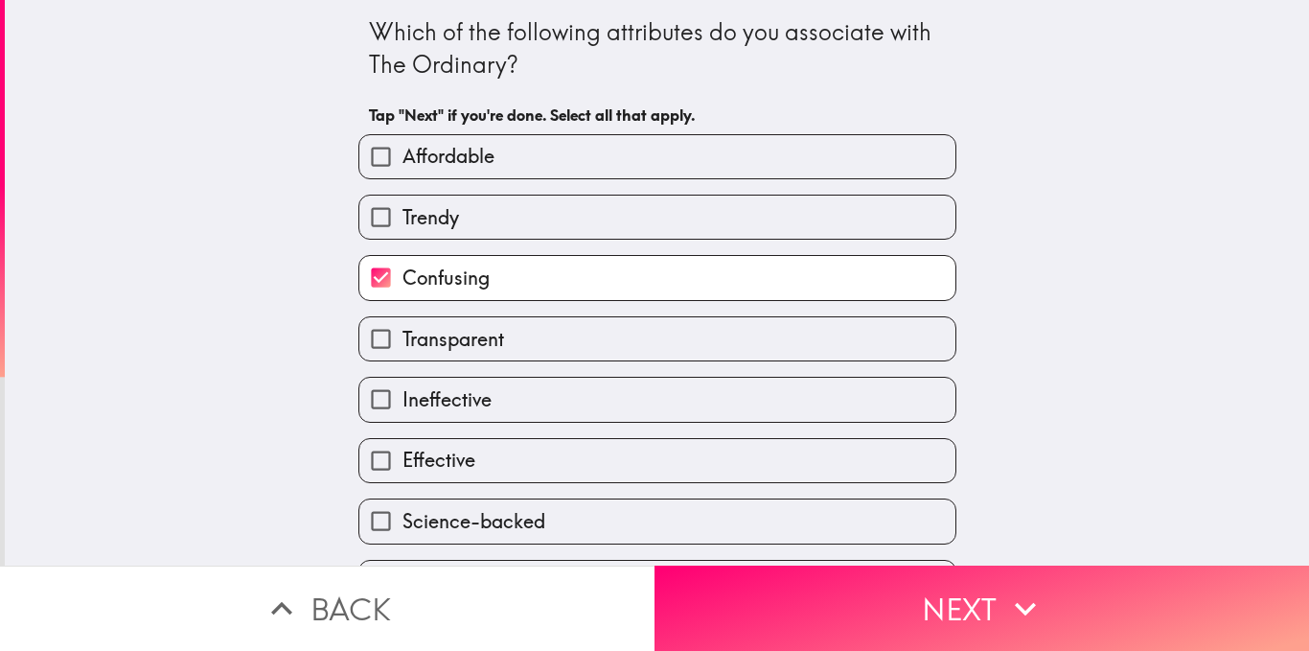
click at [541, 279] on label "Confusing" at bounding box center [657, 277] width 596 height 43
click at [402, 279] on input "Confusing" at bounding box center [380, 277] width 43 height 43
checkbox input "false"
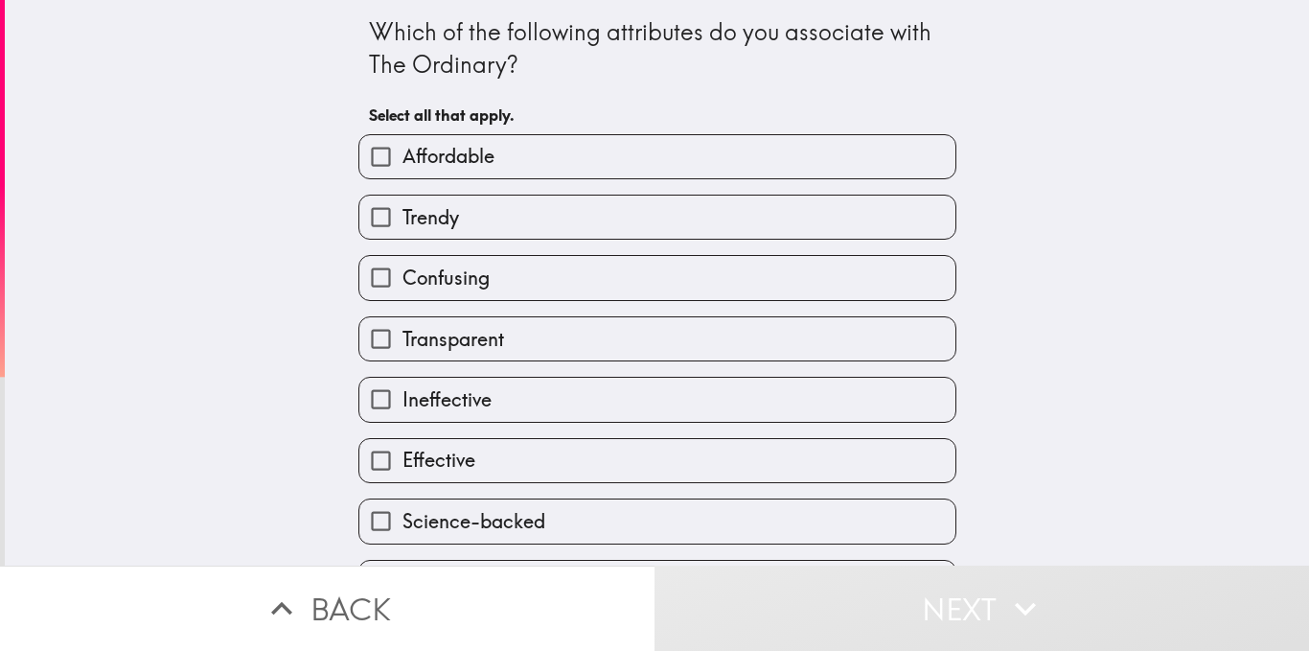
click at [531, 164] on label "Affordable" at bounding box center [657, 156] width 596 height 43
click at [402, 164] on input "Affordable" at bounding box center [380, 156] width 43 height 43
checkbox input "true"
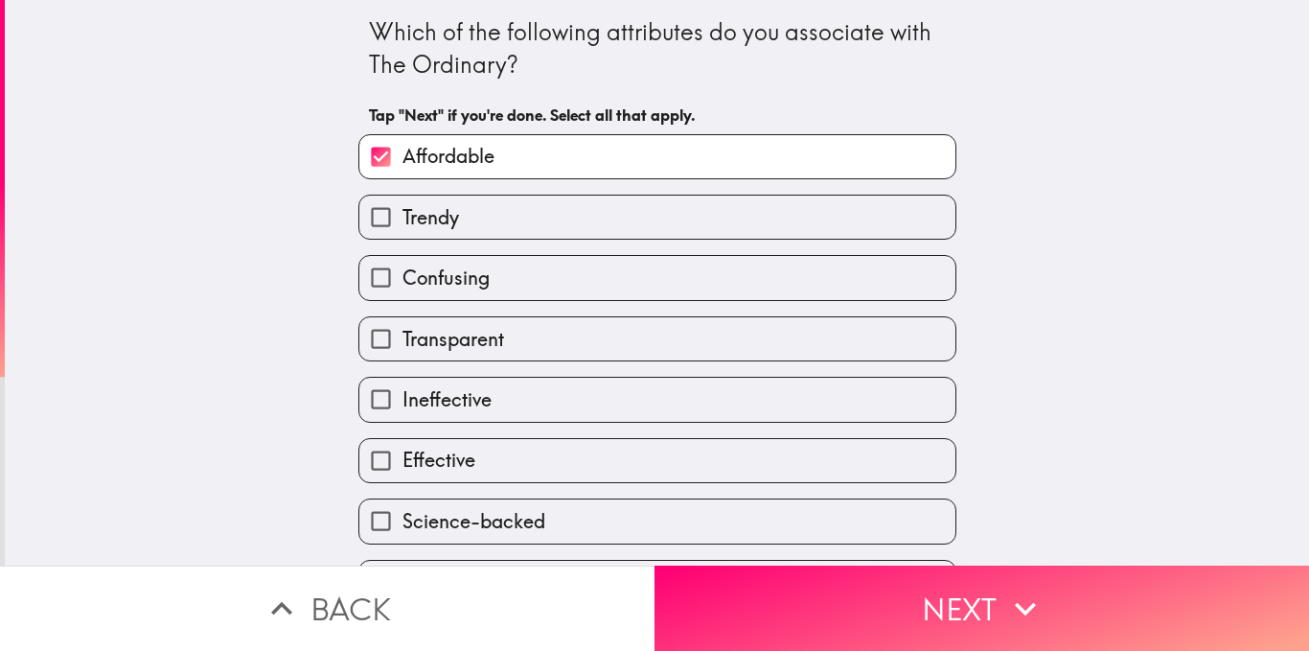
click at [496, 458] on label "Effective" at bounding box center [657, 460] width 596 height 43
click at [402, 458] on input "Effective" at bounding box center [380, 460] width 43 height 43
checkbox input "true"
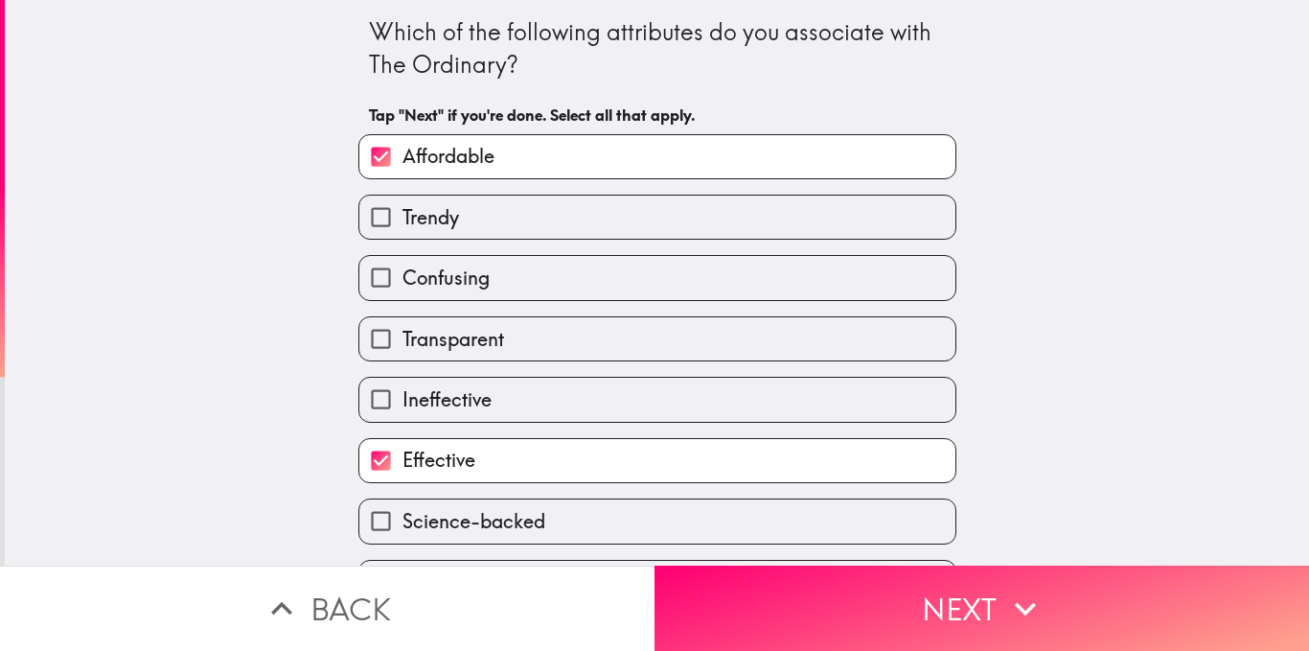
click at [569, 534] on label "Science-backed" at bounding box center [657, 520] width 596 height 43
click at [402, 534] on input "Science-backed" at bounding box center [380, 520] width 43 height 43
checkbox input "true"
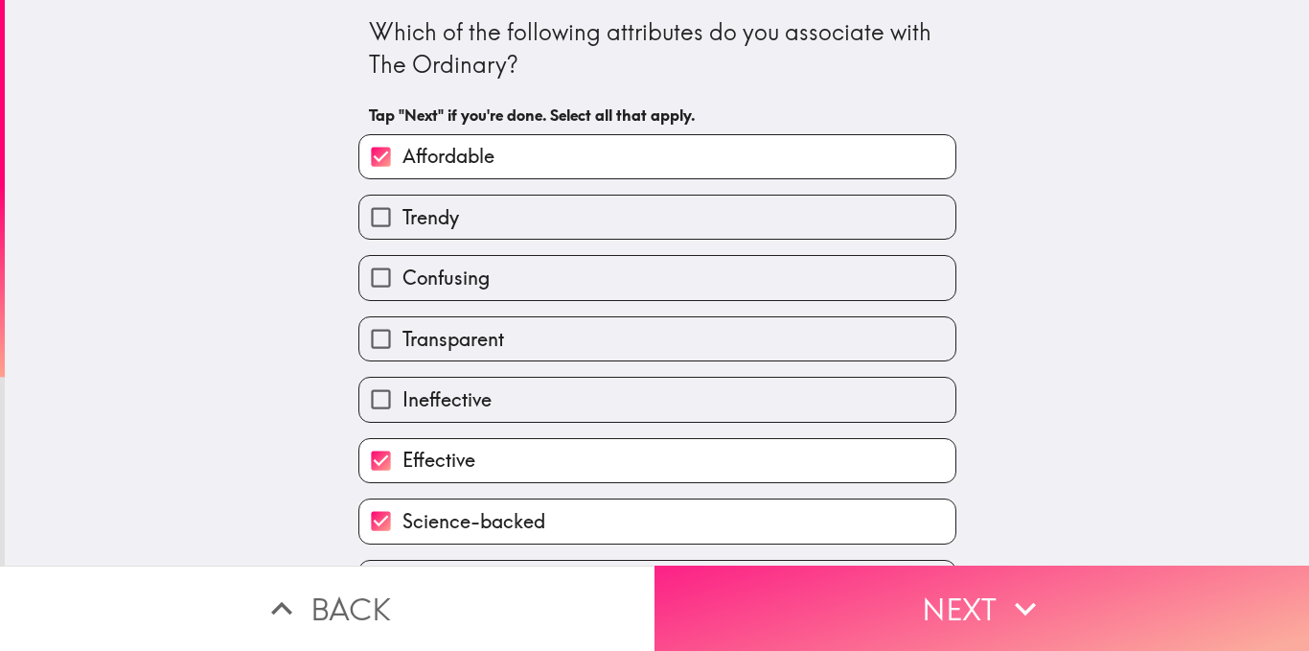
click at [702, 598] on button "Next" at bounding box center [981, 607] width 654 height 85
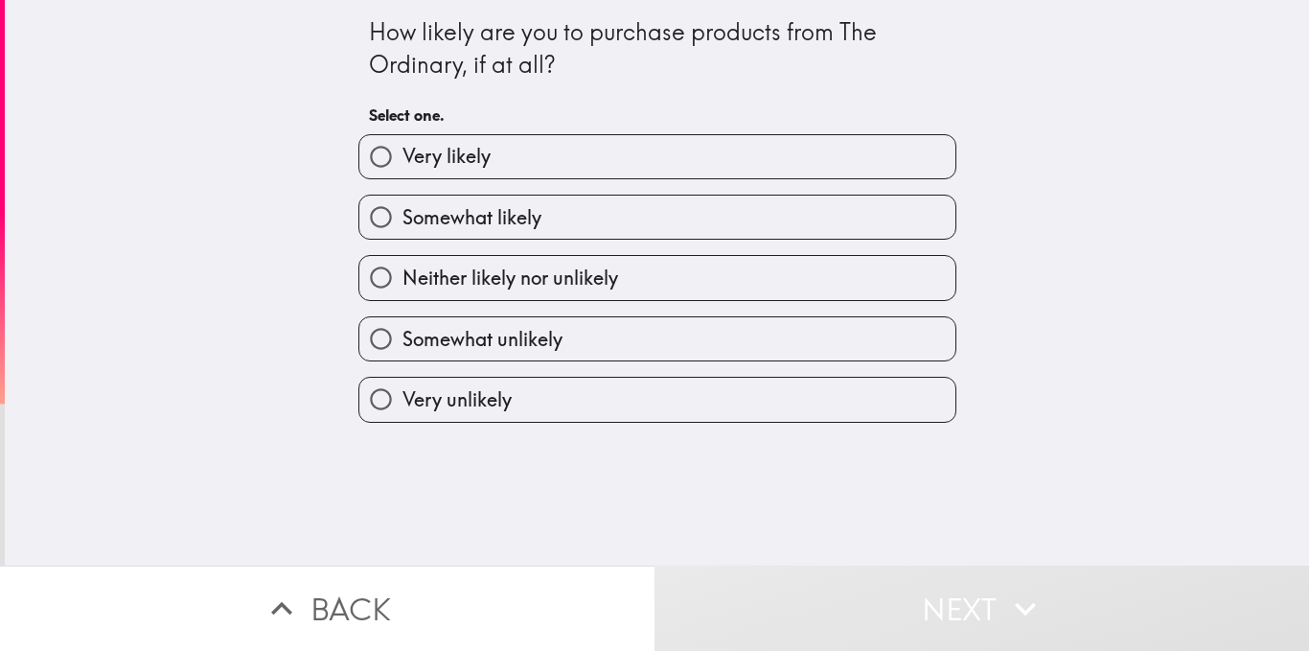
click at [543, 235] on label "Somewhat likely" at bounding box center [657, 216] width 596 height 43
click at [402, 235] on input "Somewhat likely" at bounding box center [380, 216] width 43 height 43
radio input "true"
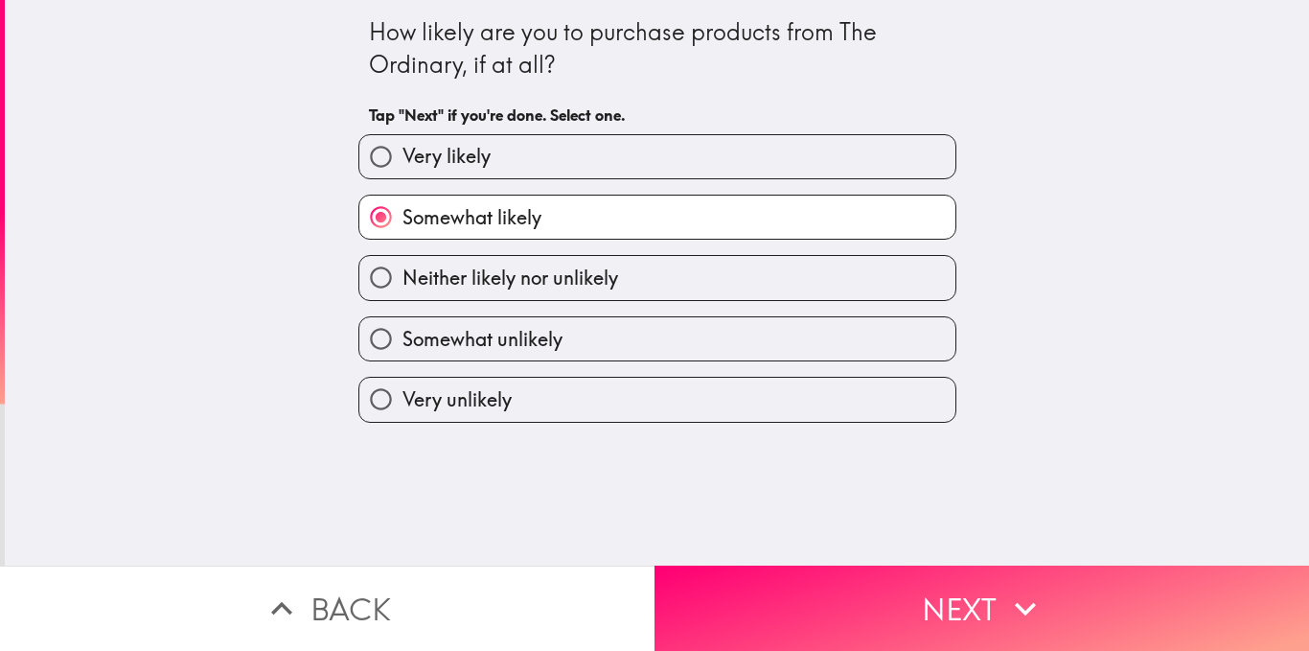
click at [592, 273] on span "Neither likely nor unlikely" at bounding box center [510, 277] width 216 height 27
click at [402, 273] on input "Neither likely nor unlikely" at bounding box center [380, 277] width 43 height 43
radio input "true"
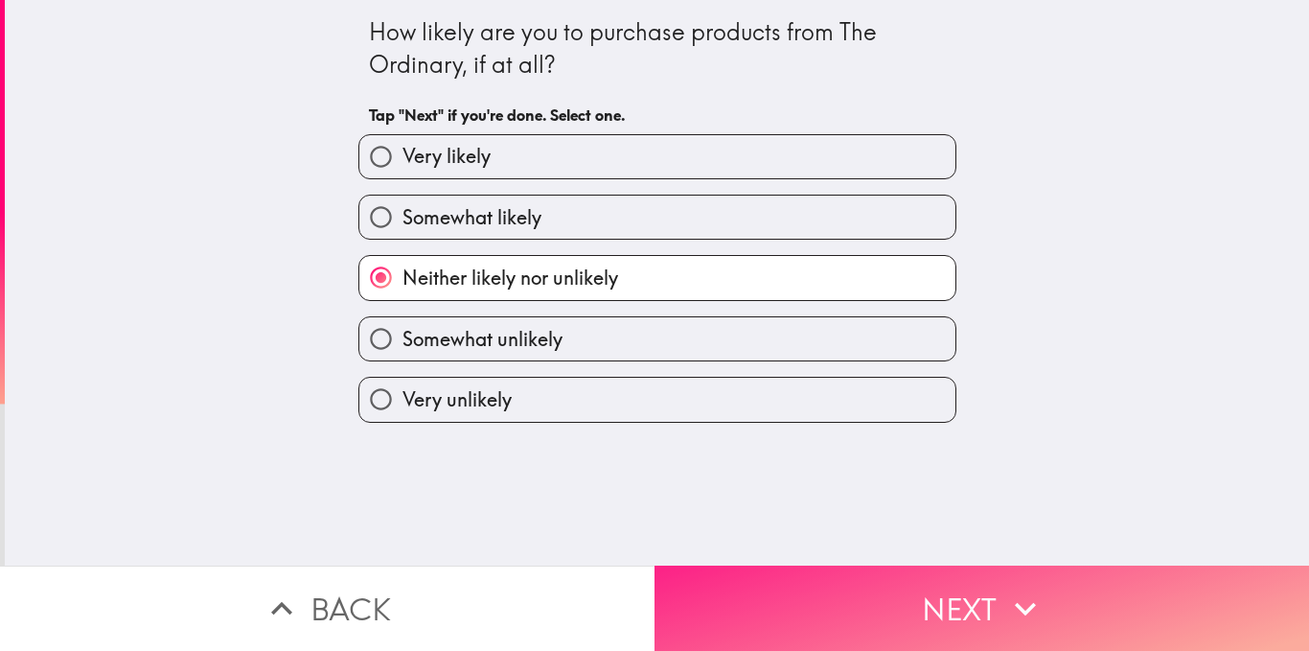
click at [712, 587] on button "Next" at bounding box center [981, 607] width 654 height 85
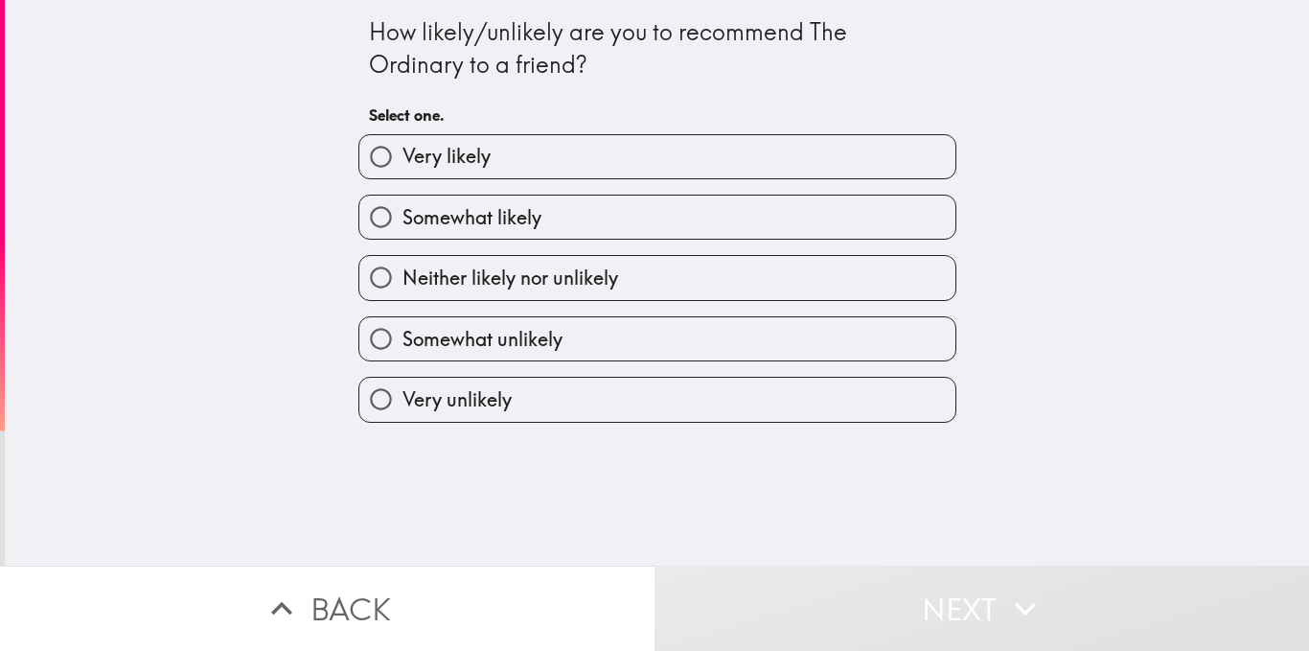
click at [521, 226] on span "Somewhat likely" at bounding box center [471, 217] width 139 height 27
click at [402, 226] on input "Somewhat likely" at bounding box center [380, 216] width 43 height 43
radio input "true"
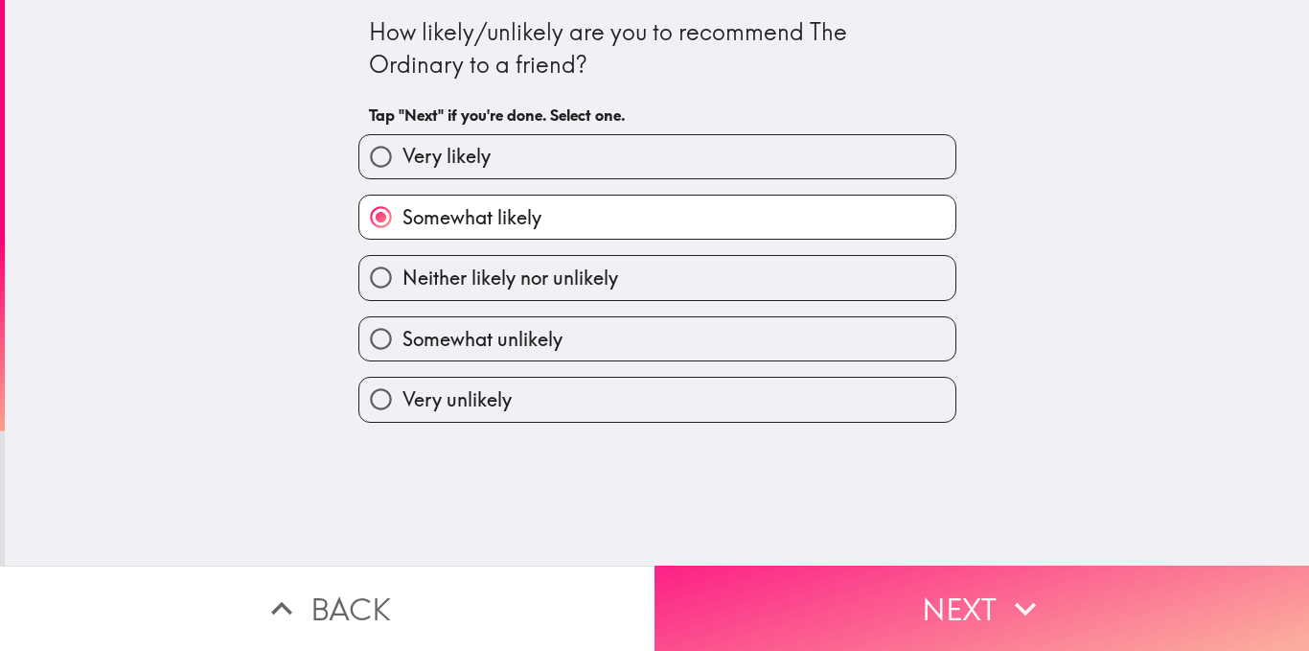
click at [690, 586] on button "Next" at bounding box center [981, 607] width 654 height 85
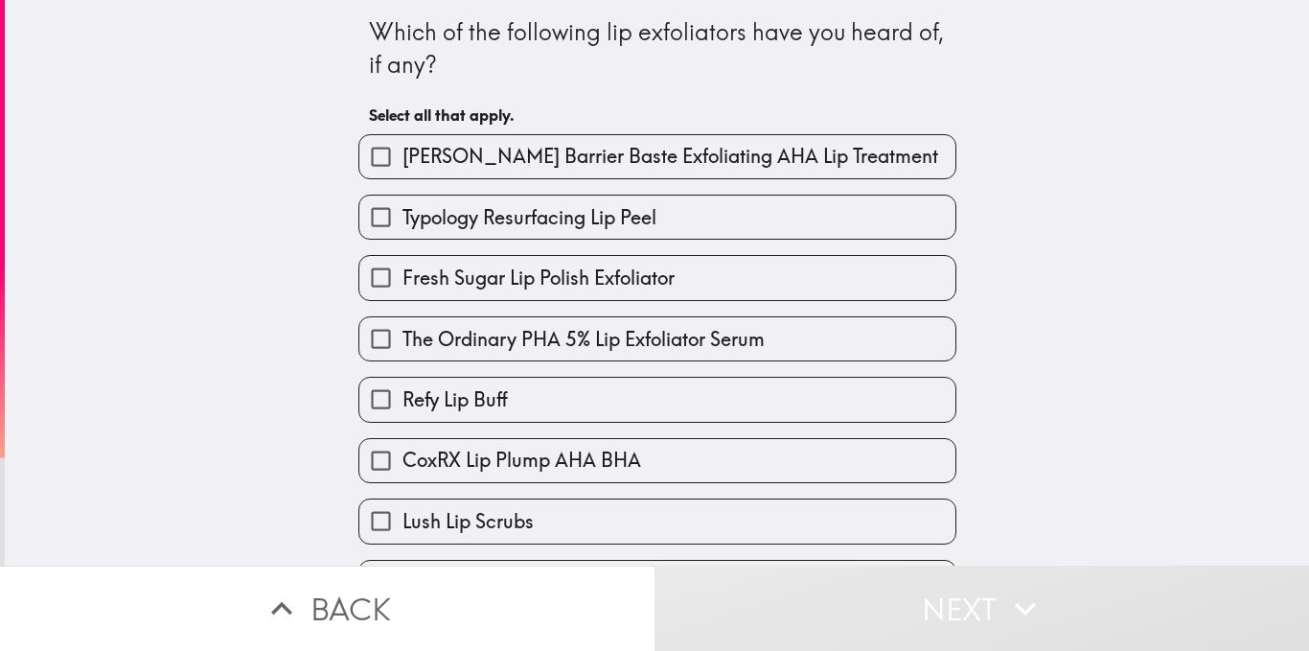
click at [448, 338] on span "The Ordinary PHA 5% Lip Exfoliator Serum" at bounding box center [583, 339] width 362 height 27
click at [402, 338] on input "The Ordinary PHA 5% Lip Exfoliator Serum" at bounding box center [380, 338] width 43 height 43
checkbox input "true"
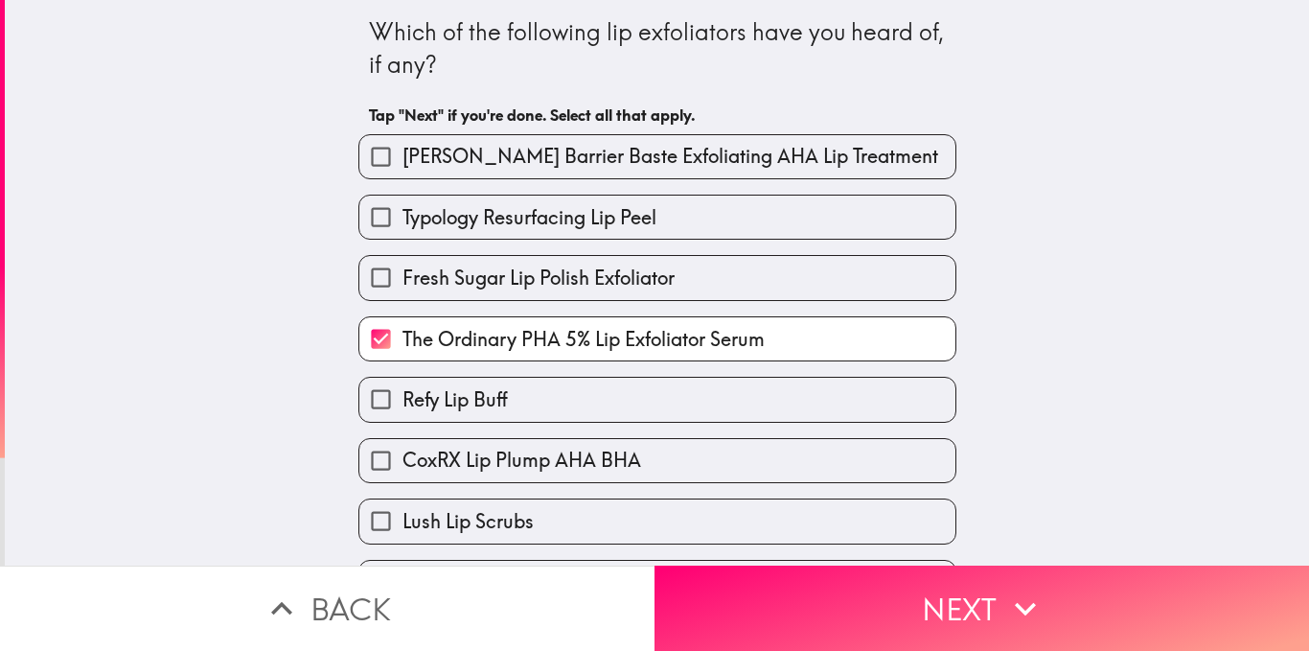
click at [568, 156] on span "[PERSON_NAME] Barrier Baste Exfoliating AHA Lip Treatment" at bounding box center [670, 156] width 536 height 27
click at [402, 156] on input "[PERSON_NAME] Barrier Baste Exfoliating AHA Lip Treatment" at bounding box center [380, 156] width 43 height 43
checkbox input "true"
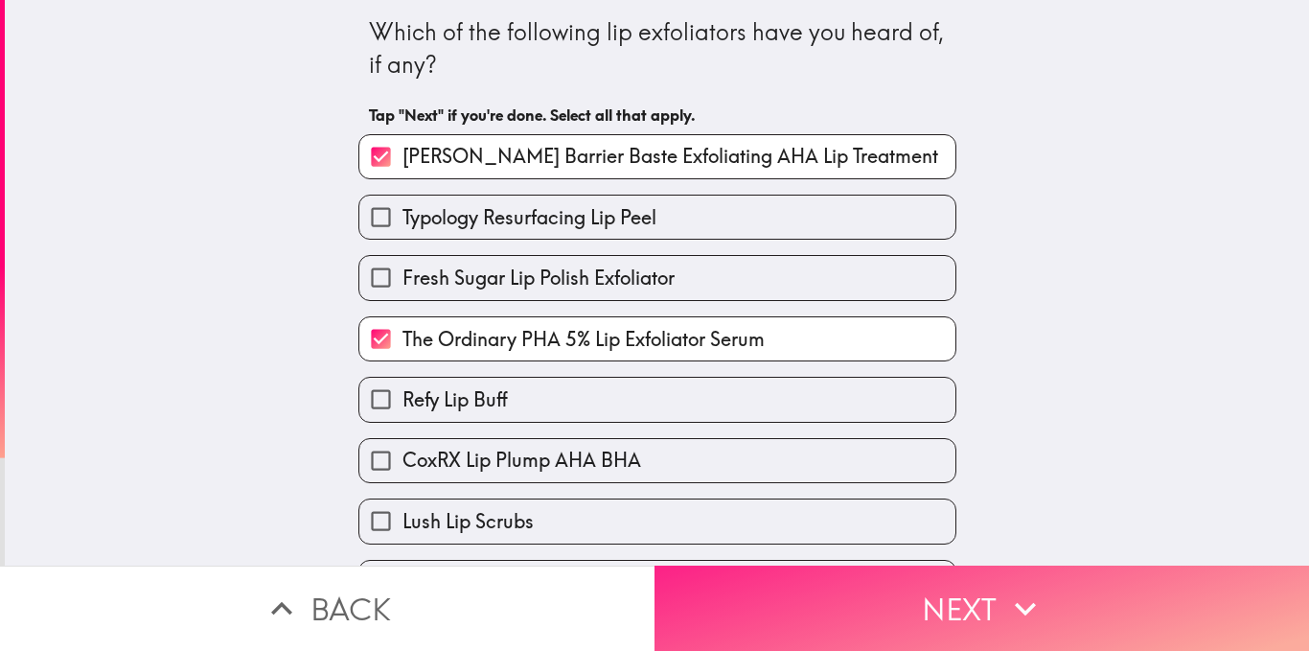
click at [702, 579] on button "Next" at bounding box center [981, 607] width 654 height 85
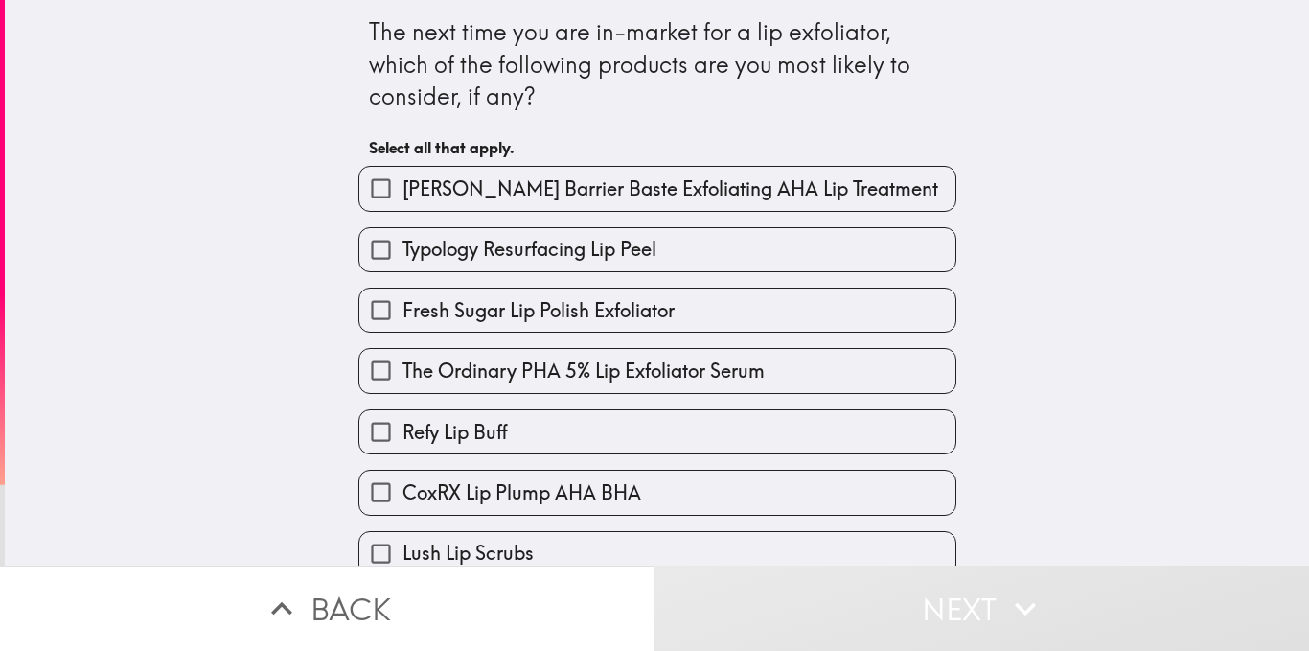
click at [519, 203] on label "[PERSON_NAME] Barrier Baste Exfoliating AHA Lip Treatment" at bounding box center [657, 188] width 596 height 43
click at [402, 203] on input "[PERSON_NAME] Barrier Baste Exfoliating AHA Lip Treatment" at bounding box center [380, 188] width 43 height 43
checkbox input "true"
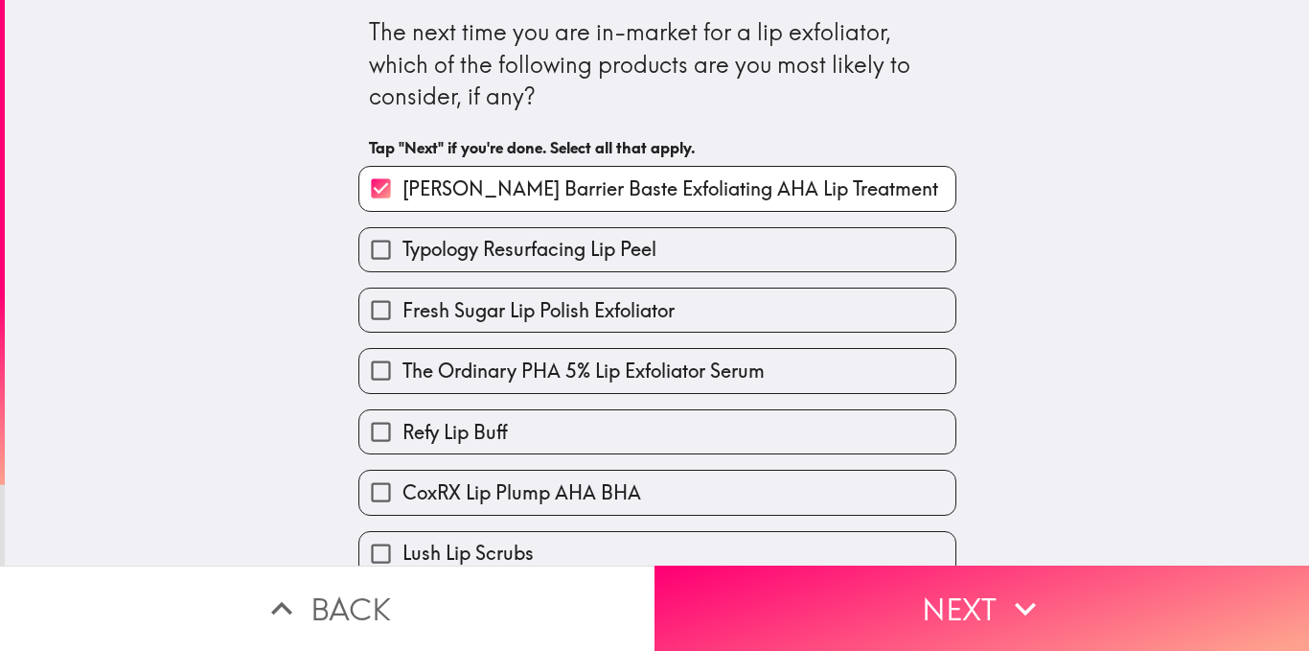
click at [538, 365] on span "The Ordinary PHA 5% Lip Exfoliator Serum" at bounding box center [583, 370] width 362 height 27
click at [402, 365] on input "The Ordinary PHA 5% Lip Exfoliator Serum" at bounding box center [380, 370] width 43 height 43
checkbox input "true"
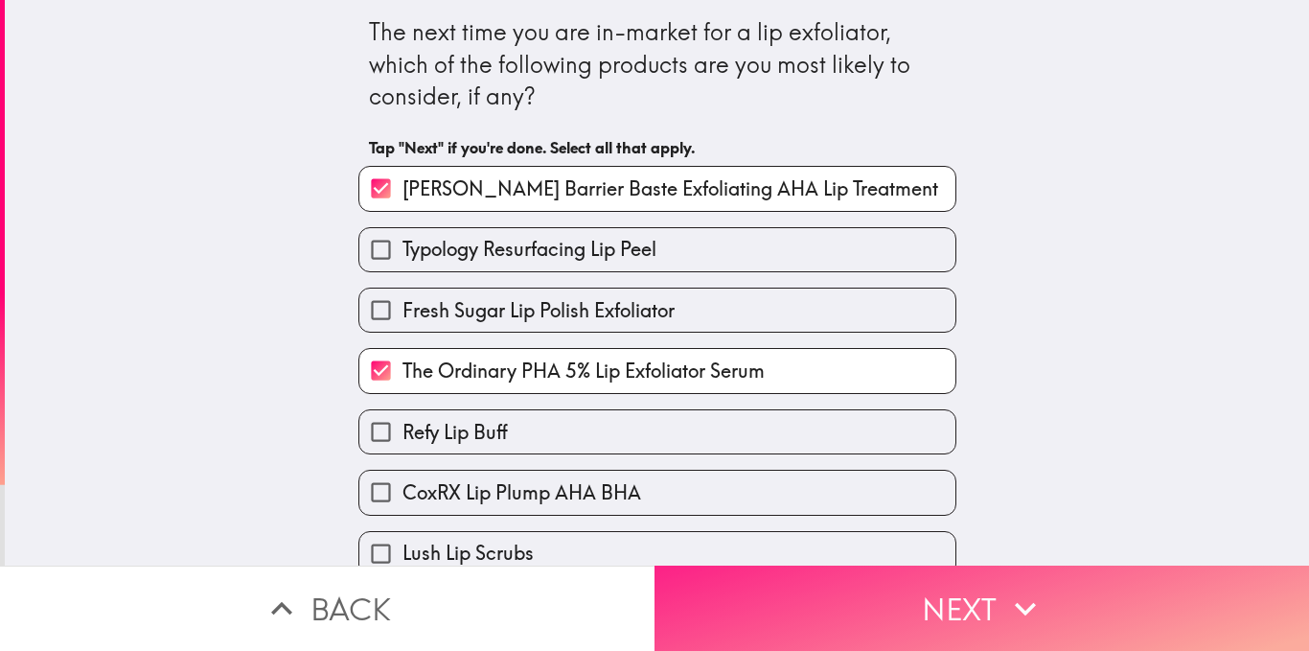
click at [682, 584] on button "Next" at bounding box center [981, 607] width 654 height 85
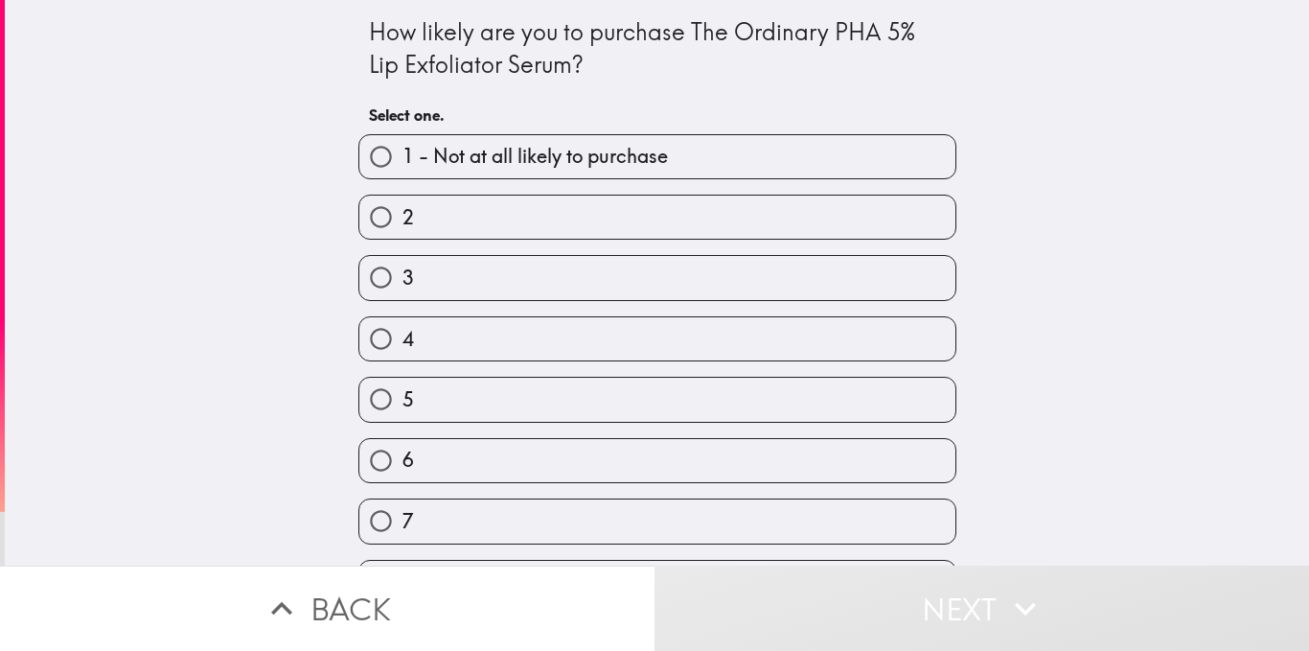
click at [503, 399] on label "5" at bounding box center [657, 399] width 596 height 43
click at [402, 399] on input "5" at bounding box center [380, 399] width 43 height 43
radio input "true"
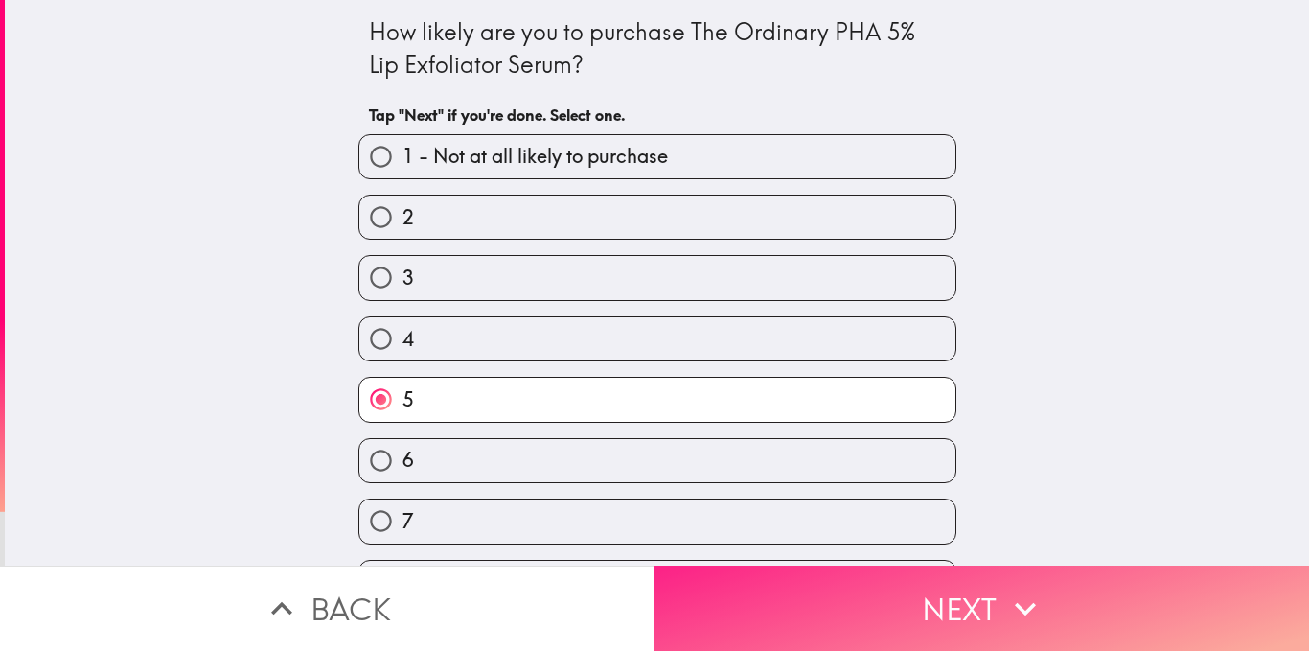
click at [665, 577] on button "Next" at bounding box center [981, 607] width 654 height 85
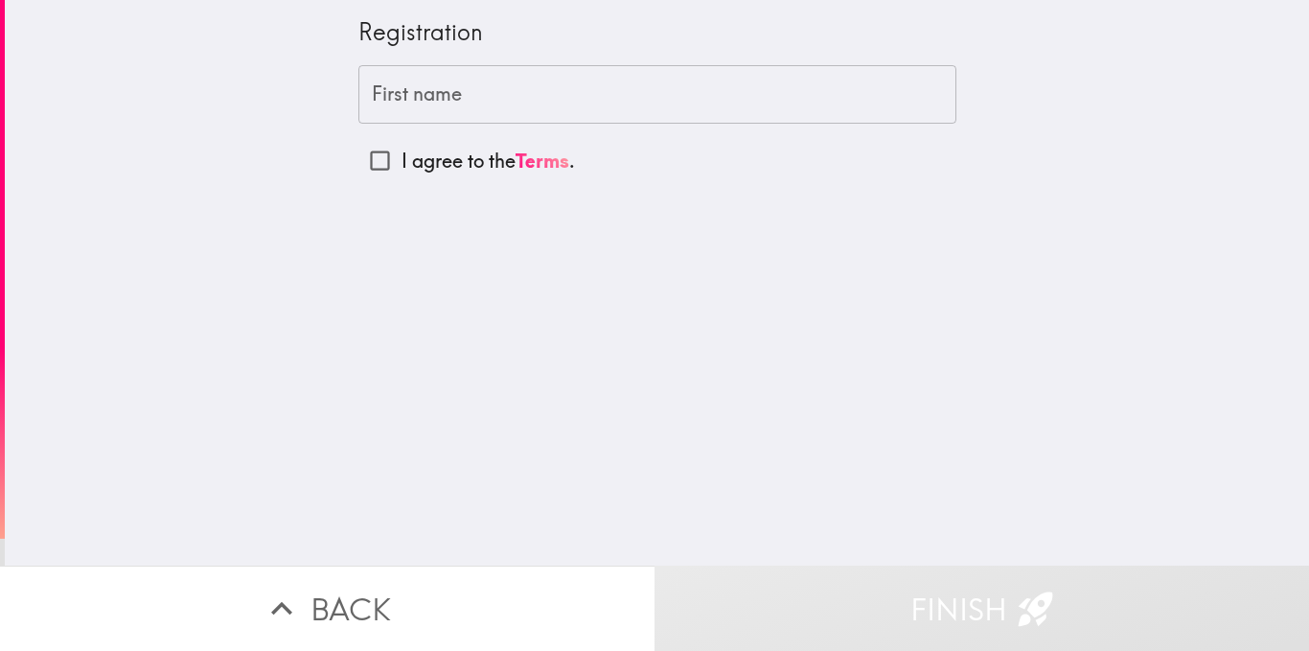
click at [561, 101] on input "First name" at bounding box center [657, 94] width 598 height 59
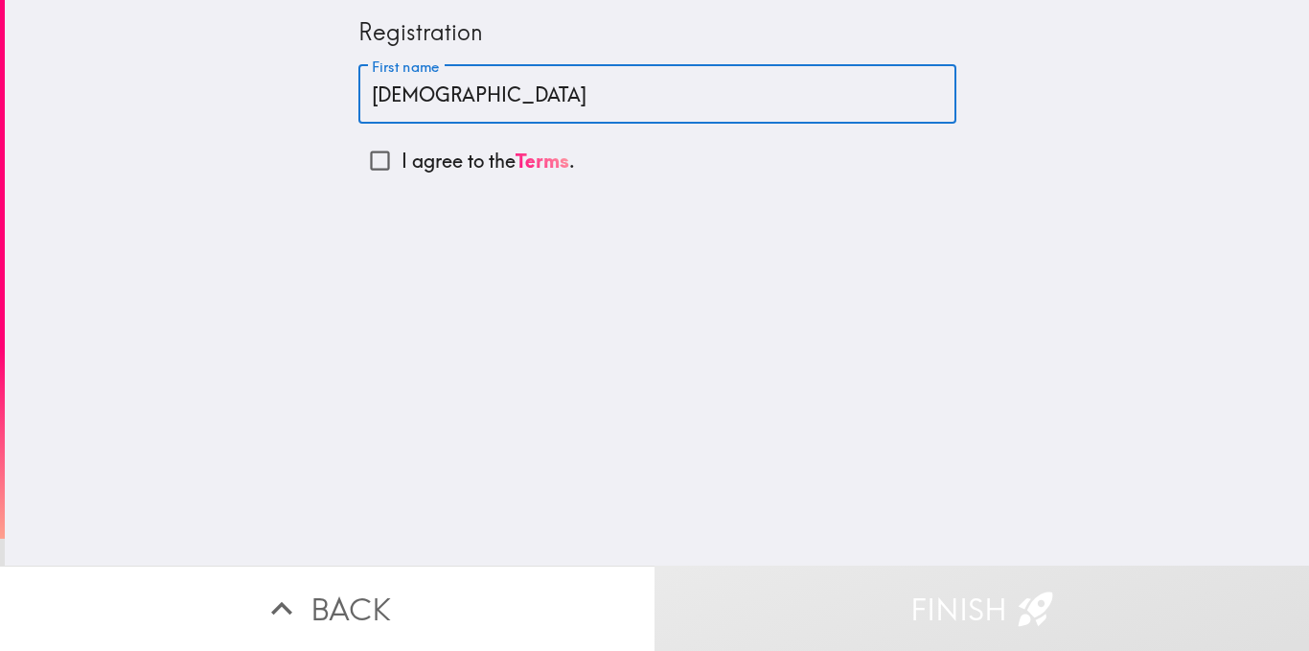
type input "[DEMOGRAPHIC_DATA]"
click at [434, 169] on p "I agree to the Terms ." at bounding box center [488, 161] width 173 height 27
click at [402, 169] on input "I agree to the Terms ." at bounding box center [379, 160] width 43 height 43
checkbox input "true"
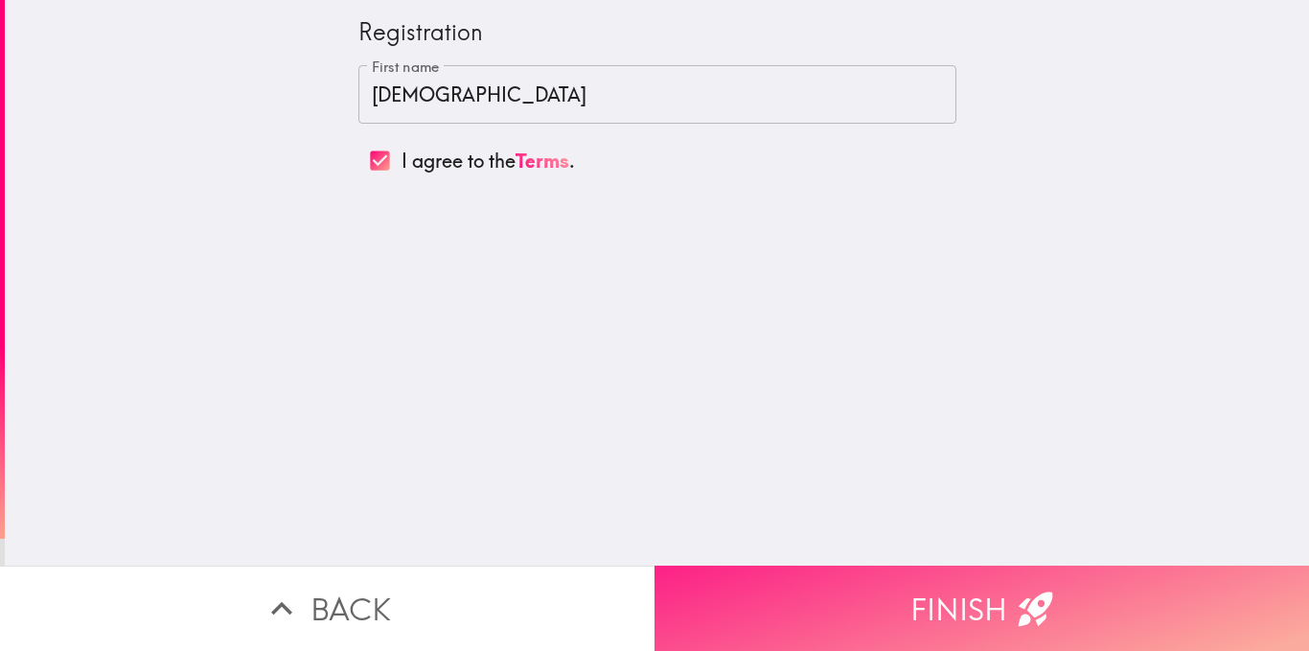
click at [703, 585] on button "Finish" at bounding box center [981, 607] width 654 height 85
